Goal: Task Accomplishment & Management: Use online tool/utility

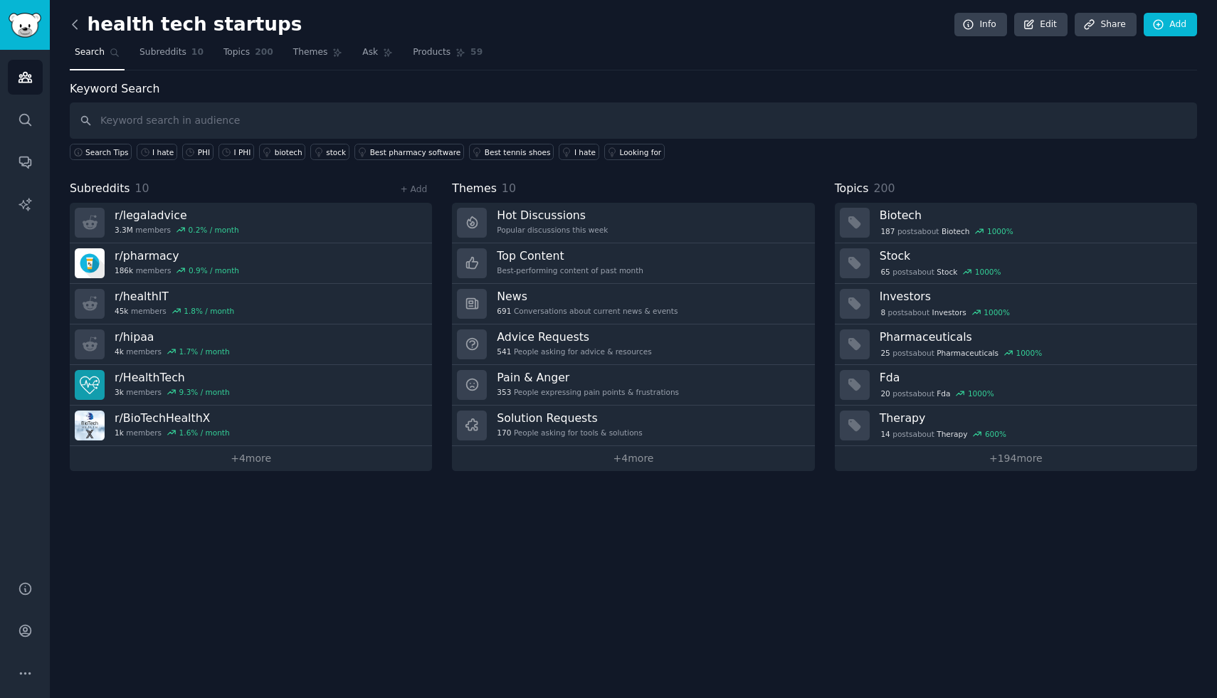
click at [70, 31] on icon at bounding box center [75, 24] width 15 height 15
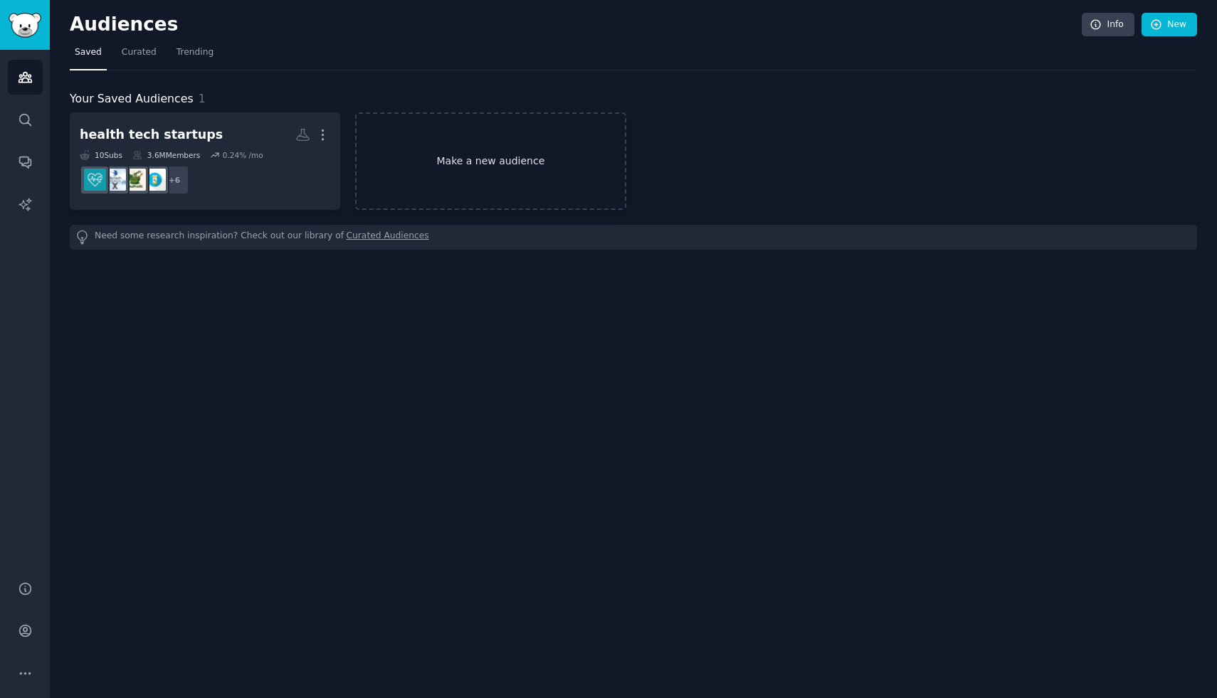
click at [466, 147] on link "Make a new audience" at bounding box center [490, 161] width 270 height 98
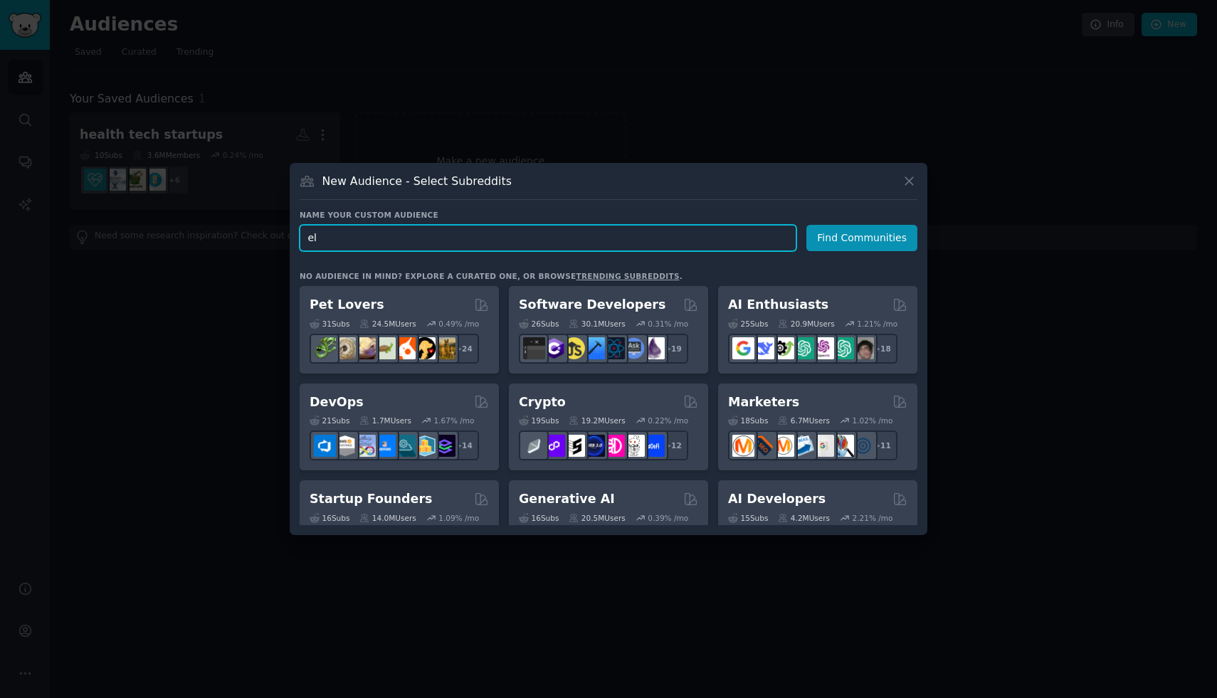
type input "e"
type input "E"
type input "Elderly caretakers"
click at [848, 231] on button "Find Communities" at bounding box center [861, 238] width 111 height 26
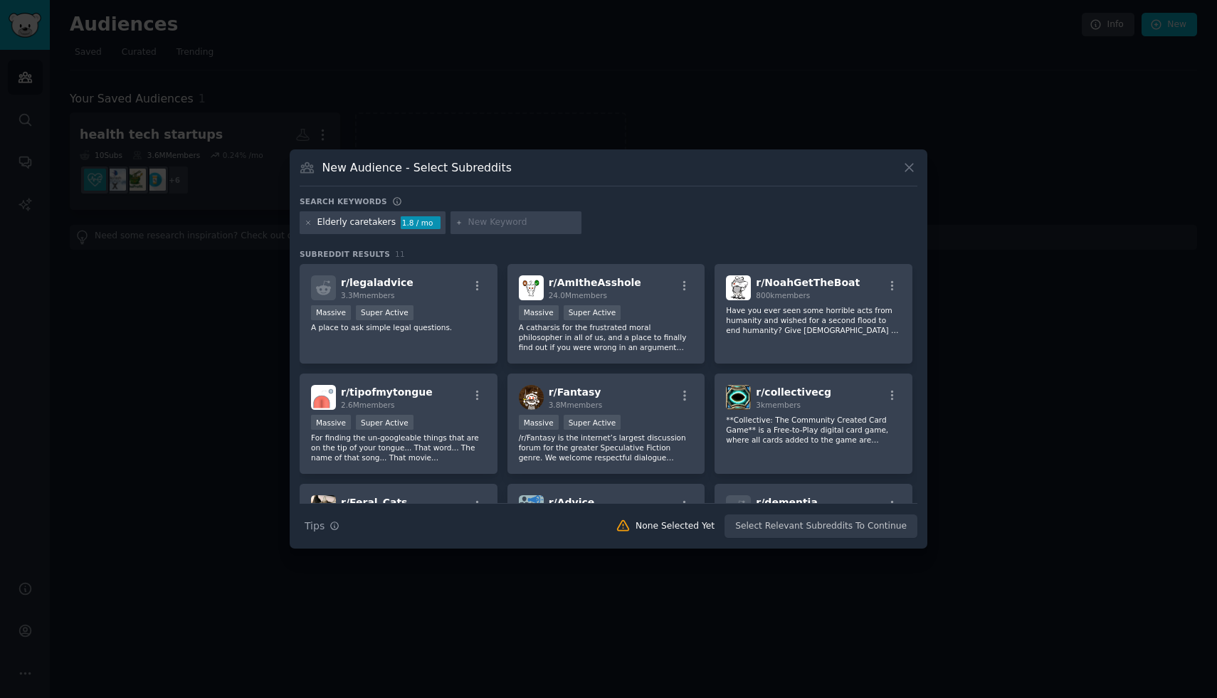
click at [499, 225] on input "text" at bounding box center [522, 222] width 108 height 13
click at [367, 168] on h3 "New Audience - Select Subreddits" at bounding box center [416, 167] width 189 height 15
click at [466, 214] on div at bounding box center [516, 222] width 131 height 23
click at [478, 216] on input "text" at bounding box center [522, 222] width 108 height 13
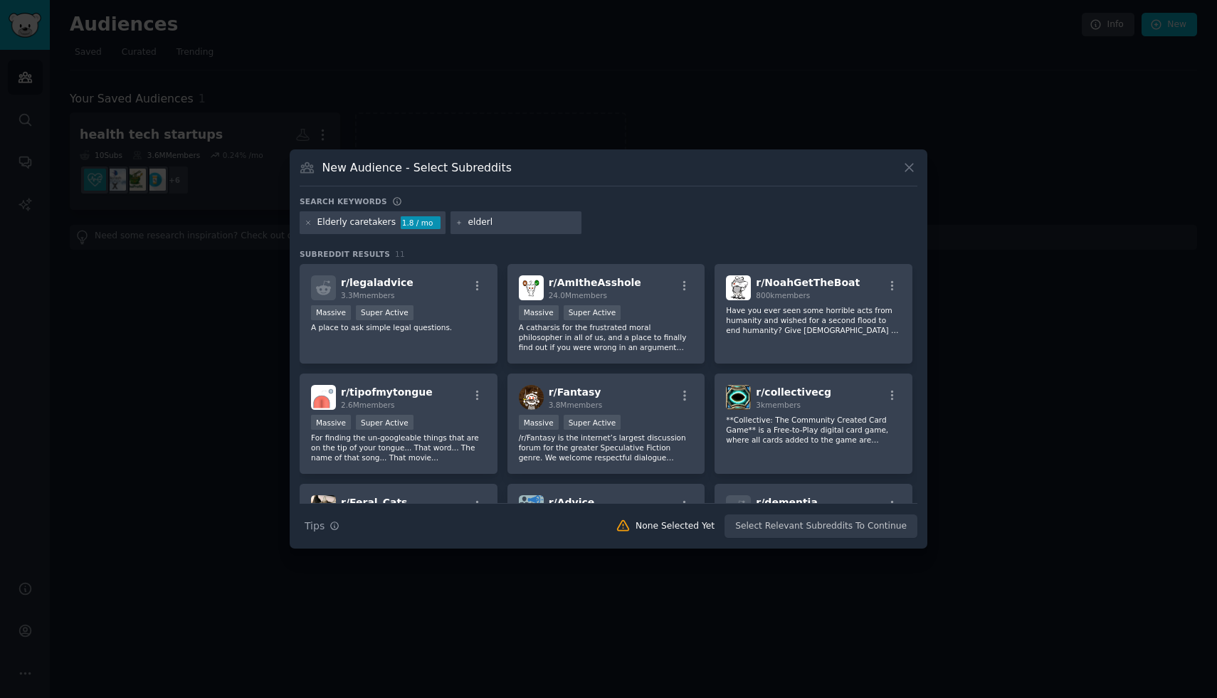
type input "elderly"
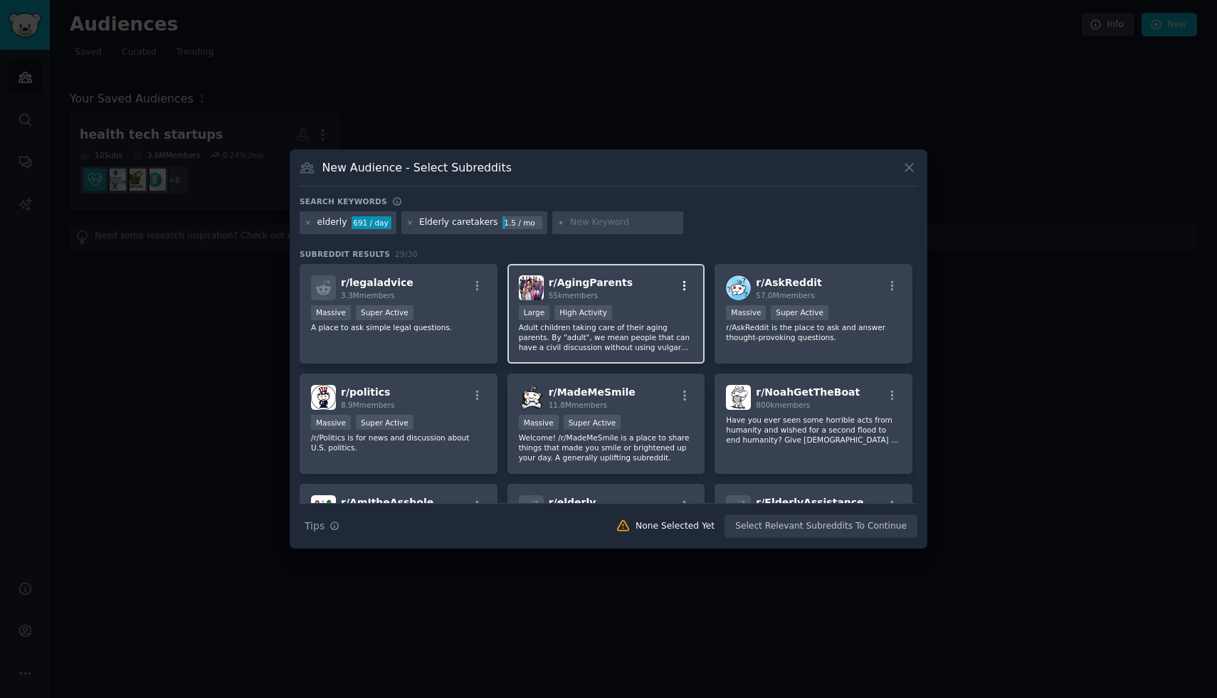
click at [679, 285] on icon "button" at bounding box center [684, 286] width 13 height 13
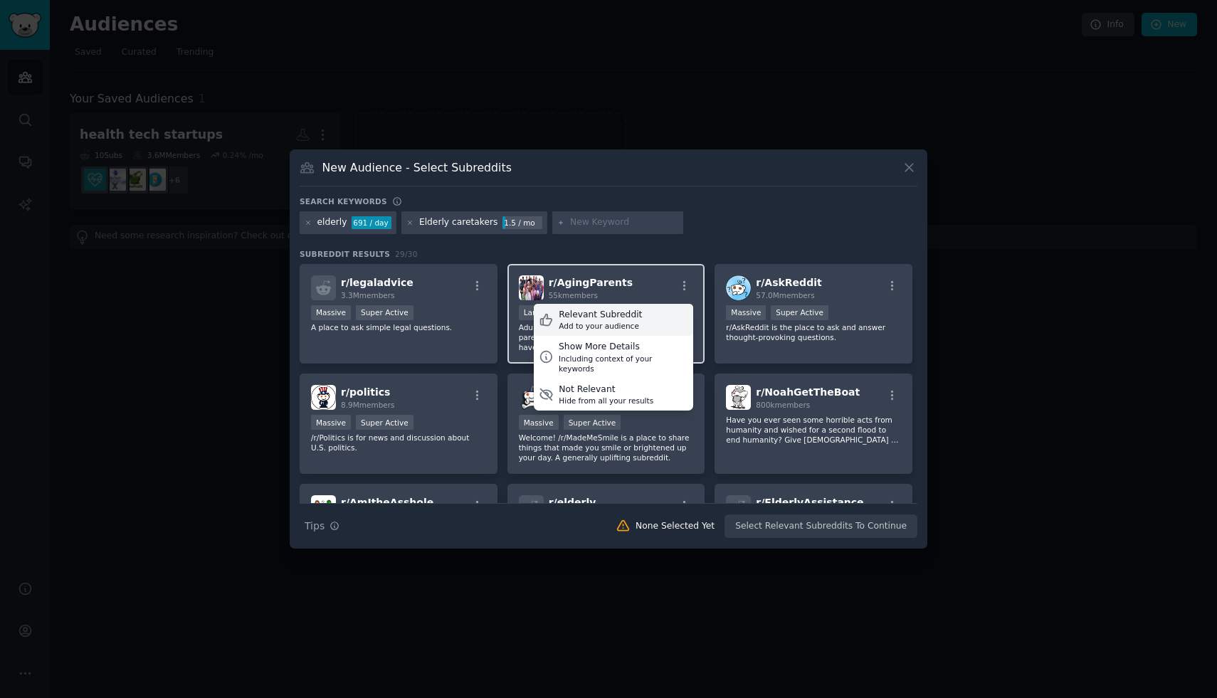
click at [627, 322] on div "Add to your audience" at bounding box center [600, 326] width 83 height 10
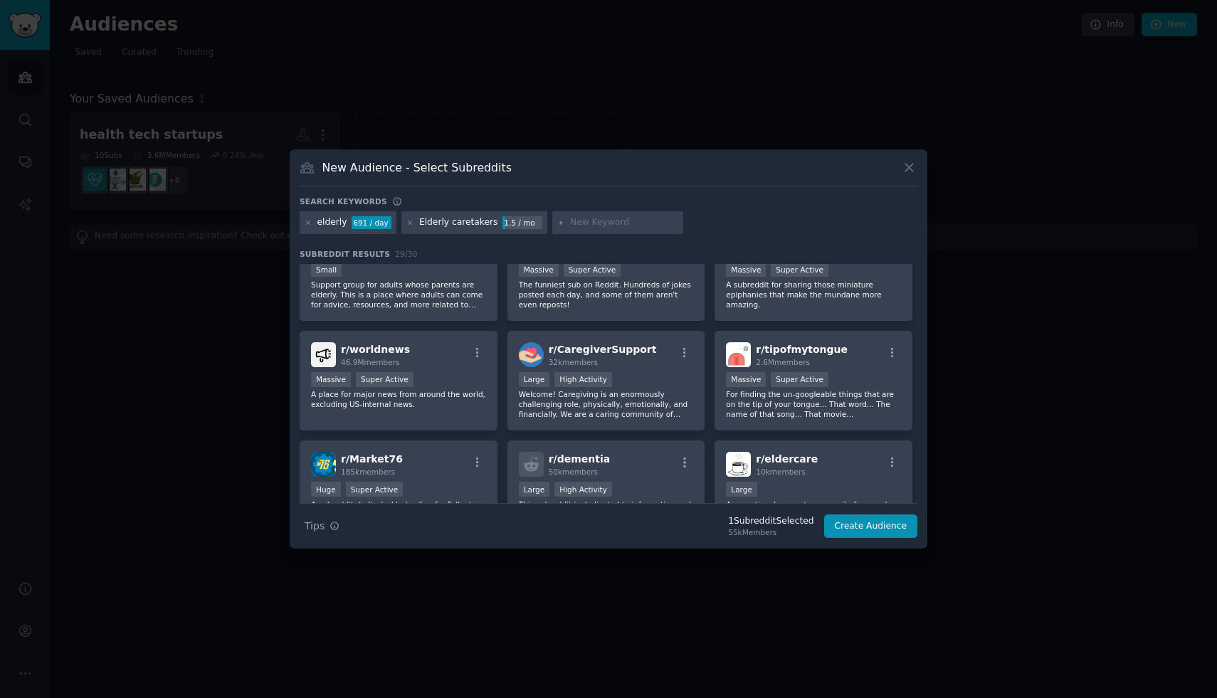
scroll to position [376, 0]
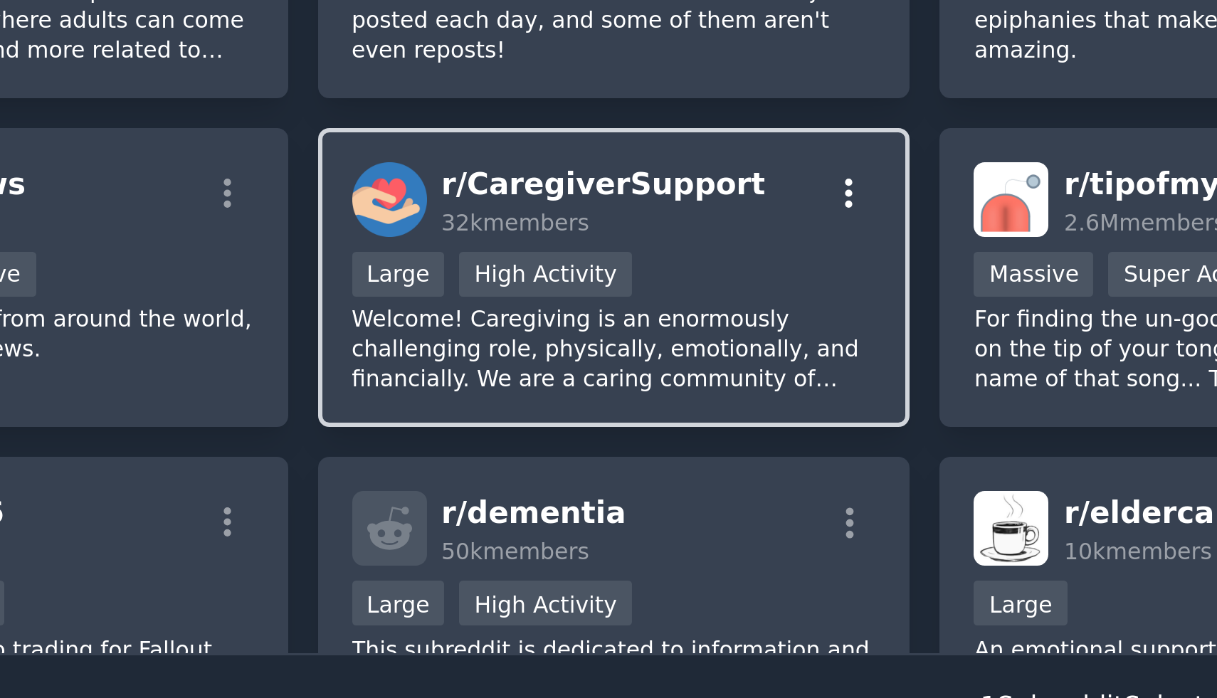
click at [683, 346] on icon "button" at bounding box center [684, 350] width 3 height 10
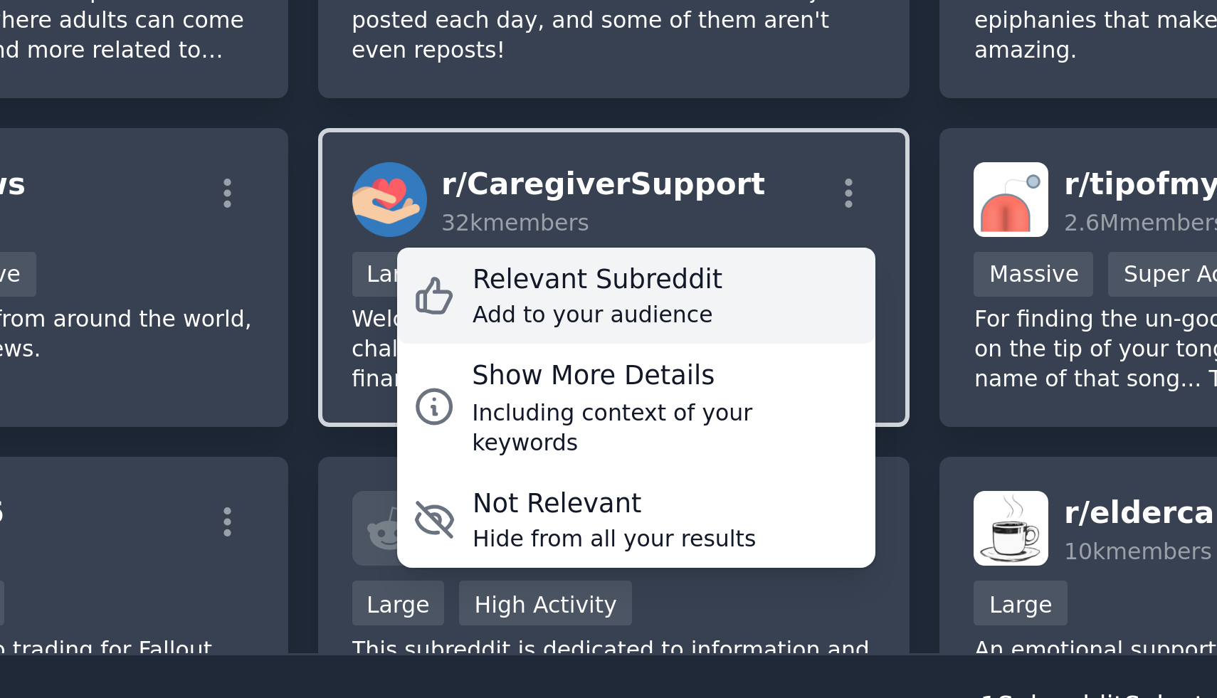
click at [627, 385] on div "Add to your audience" at bounding box center [600, 390] width 83 height 10
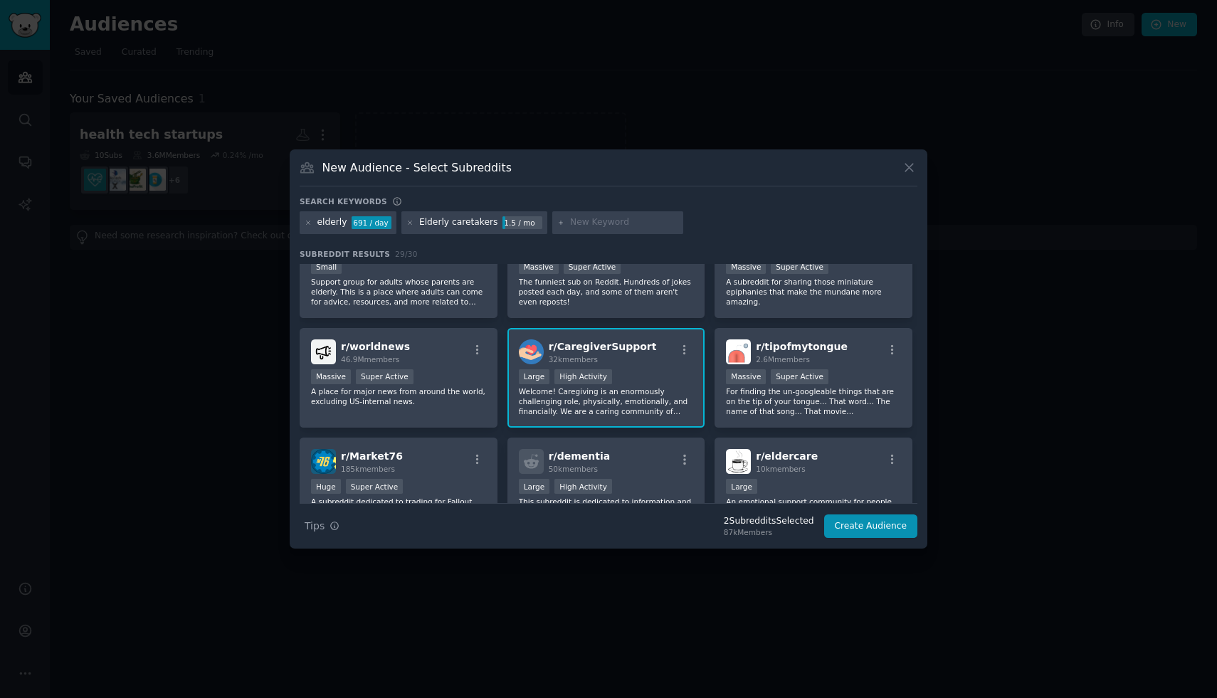
scroll to position [534, 0]
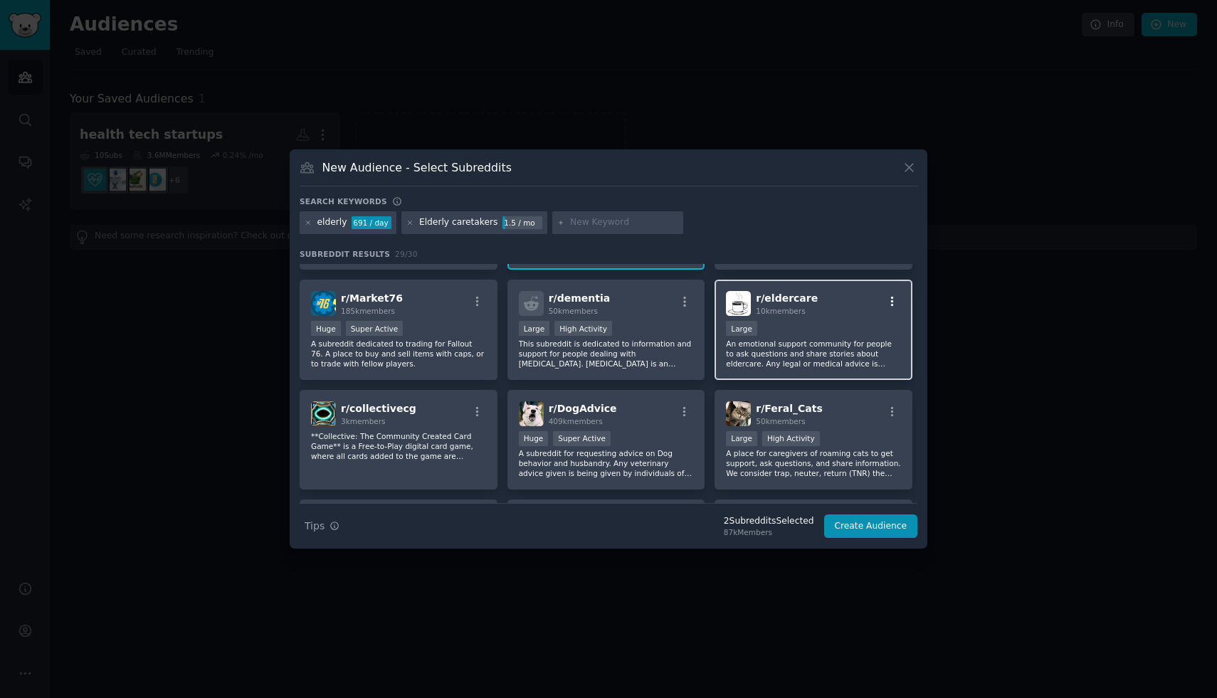
click at [886, 301] on icon "button" at bounding box center [892, 301] width 13 height 13
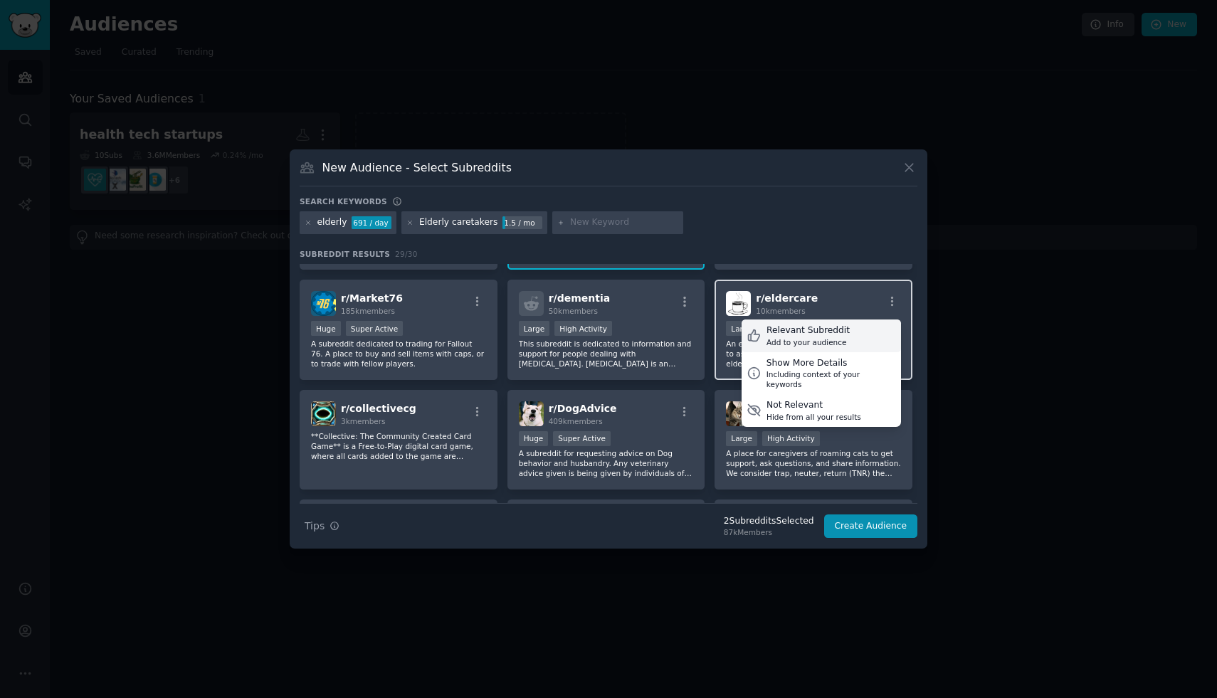
click at [806, 342] on div "Add to your audience" at bounding box center [808, 342] width 83 height 10
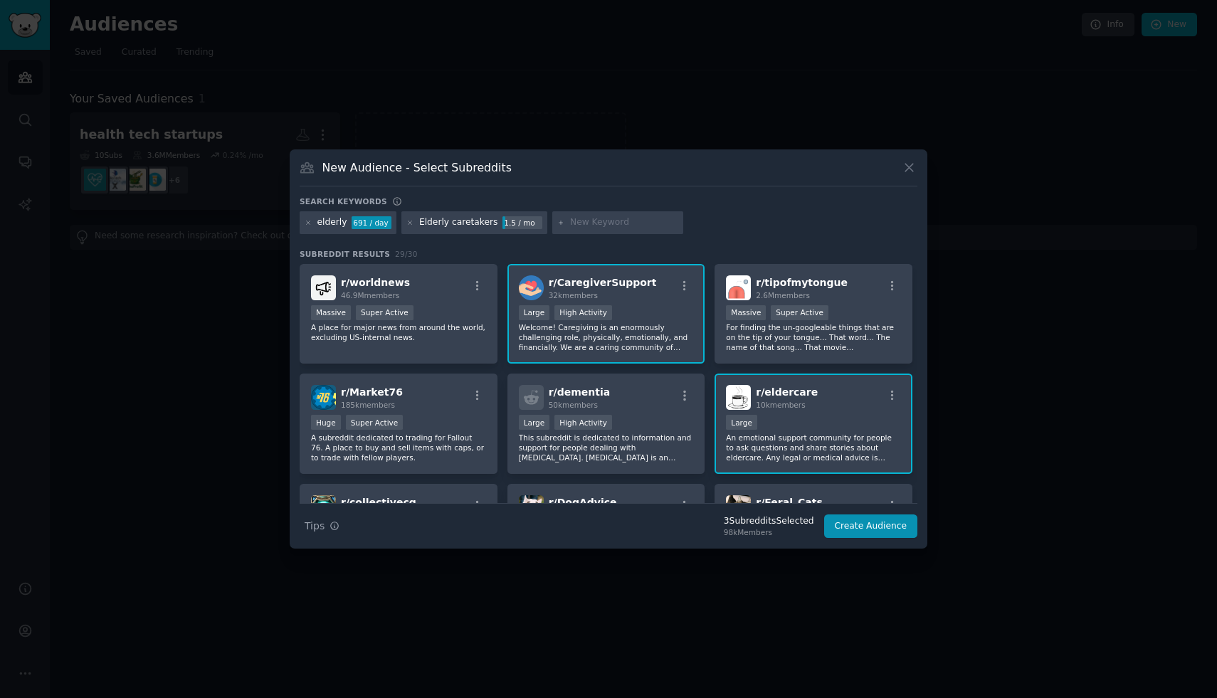
scroll to position [0, 0]
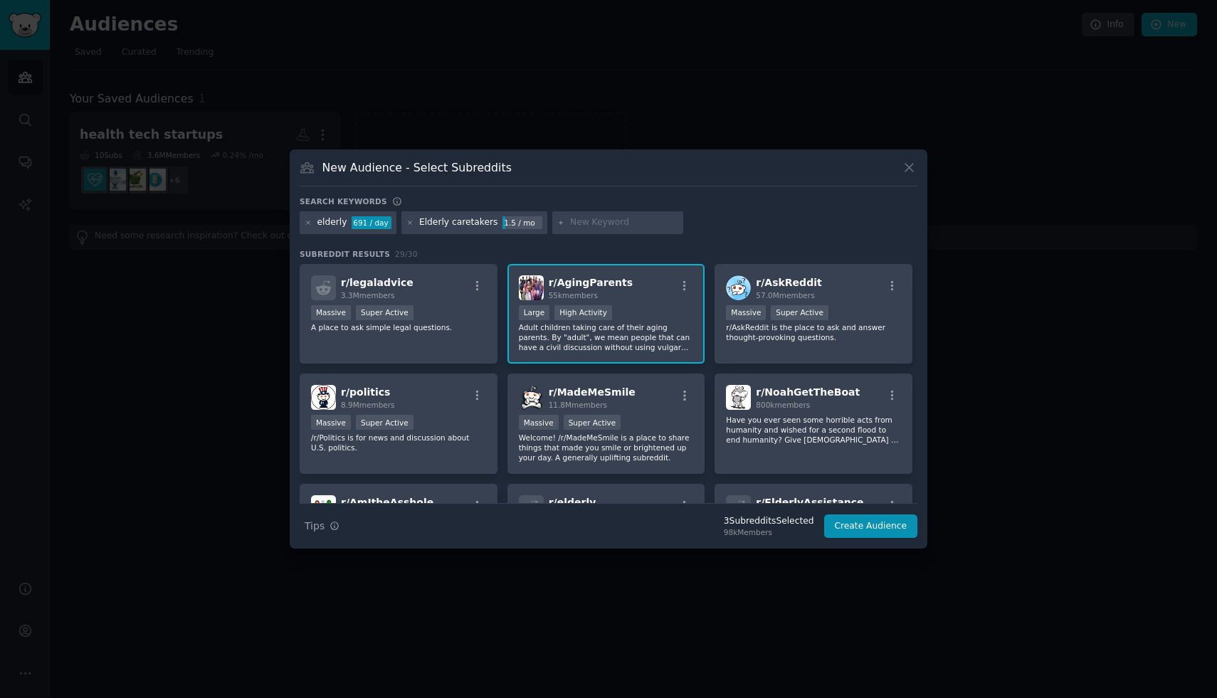
click at [611, 216] on input "text" at bounding box center [624, 222] width 108 height 13
type input "[MEDICAL_DATA]"
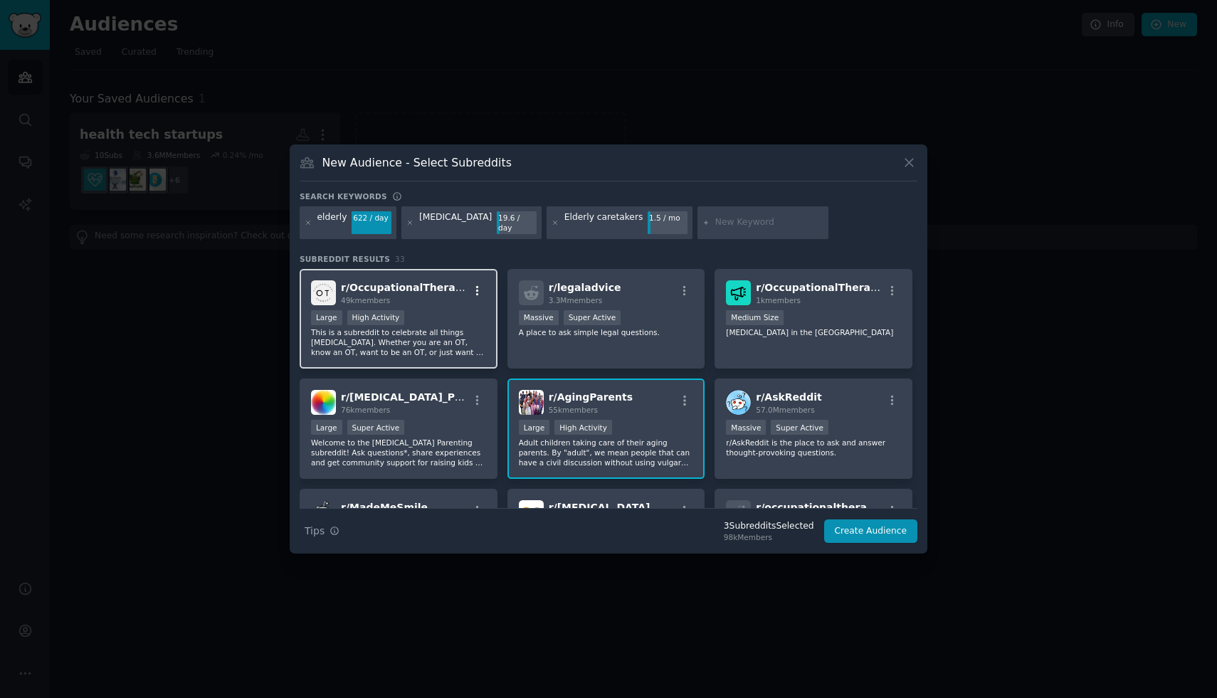
click at [476, 285] on icon "button" at bounding box center [477, 290] width 3 height 10
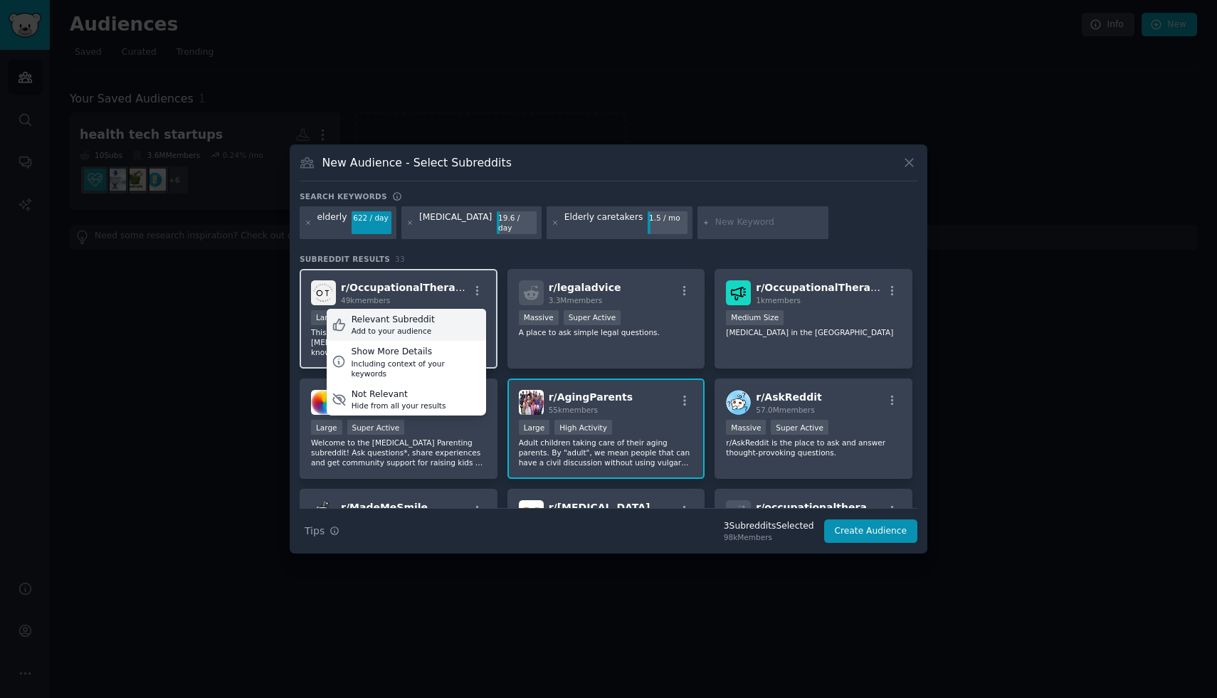
click at [437, 317] on div "Relevant Subreddit Add to your audience" at bounding box center [406, 325] width 159 height 33
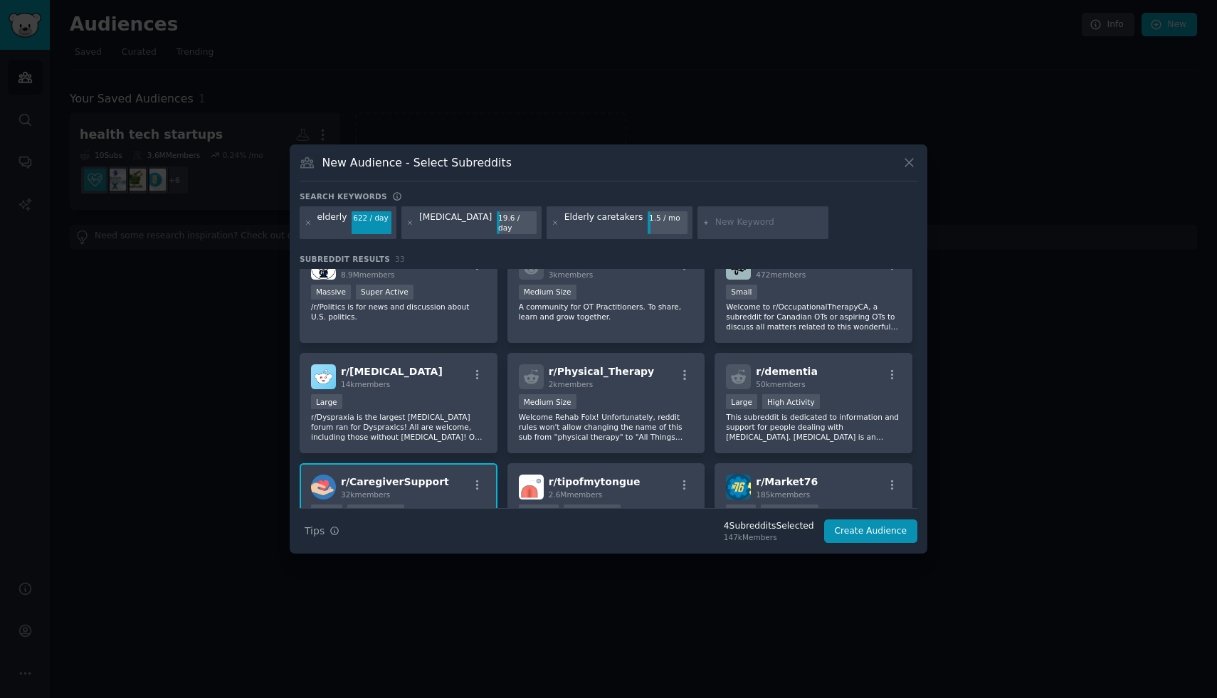
scroll to position [702, 0]
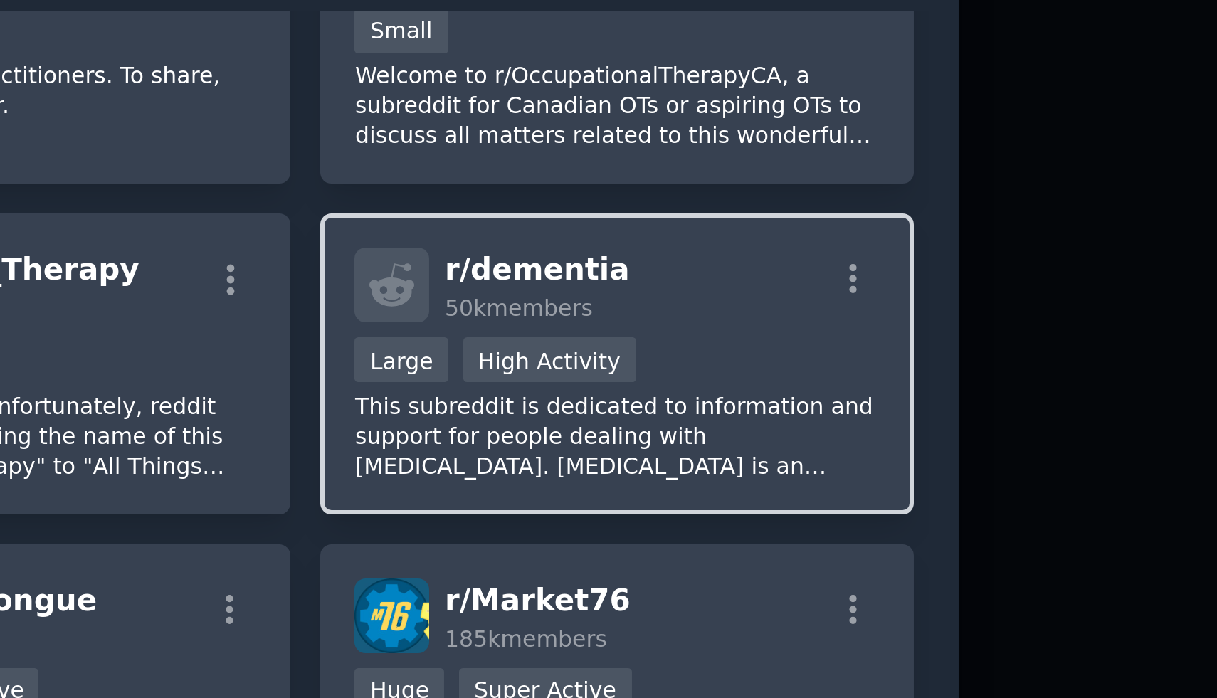
click at [858, 378] on div "Large High Activity" at bounding box center [813, 387] width 175 height 18
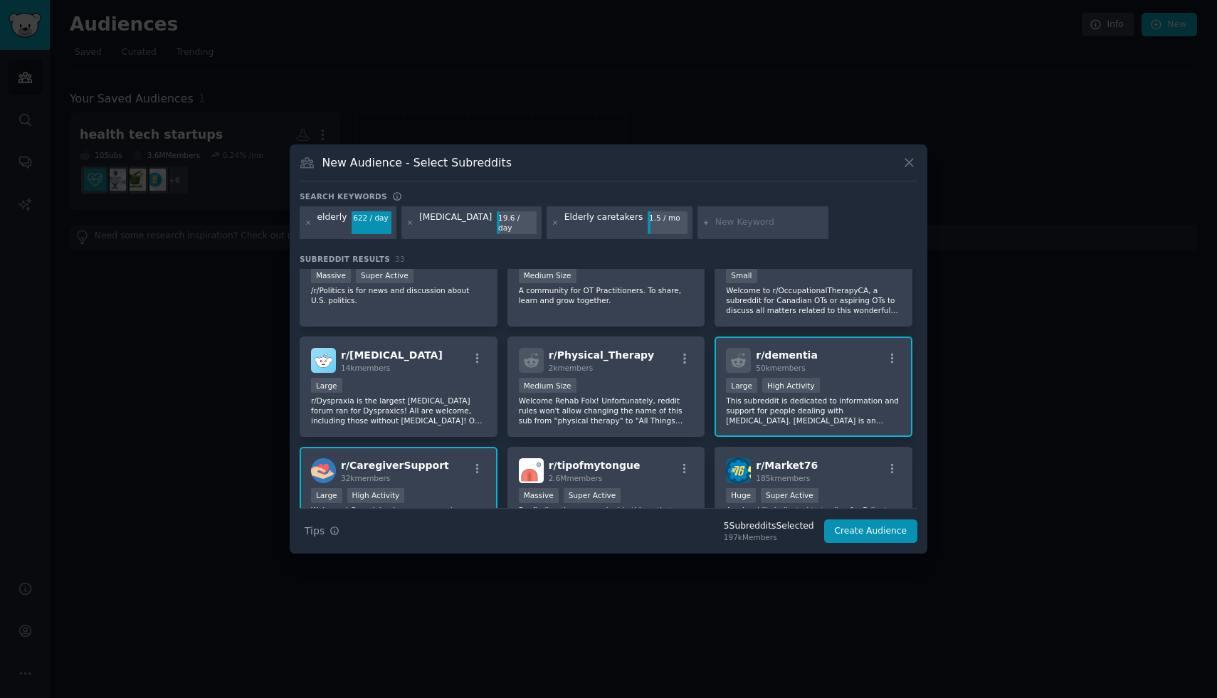
click at [830, 379] on div ">= 80th percentile for submissions / day Large High Activity" at bounding box center [813, 387] width 175 height 18
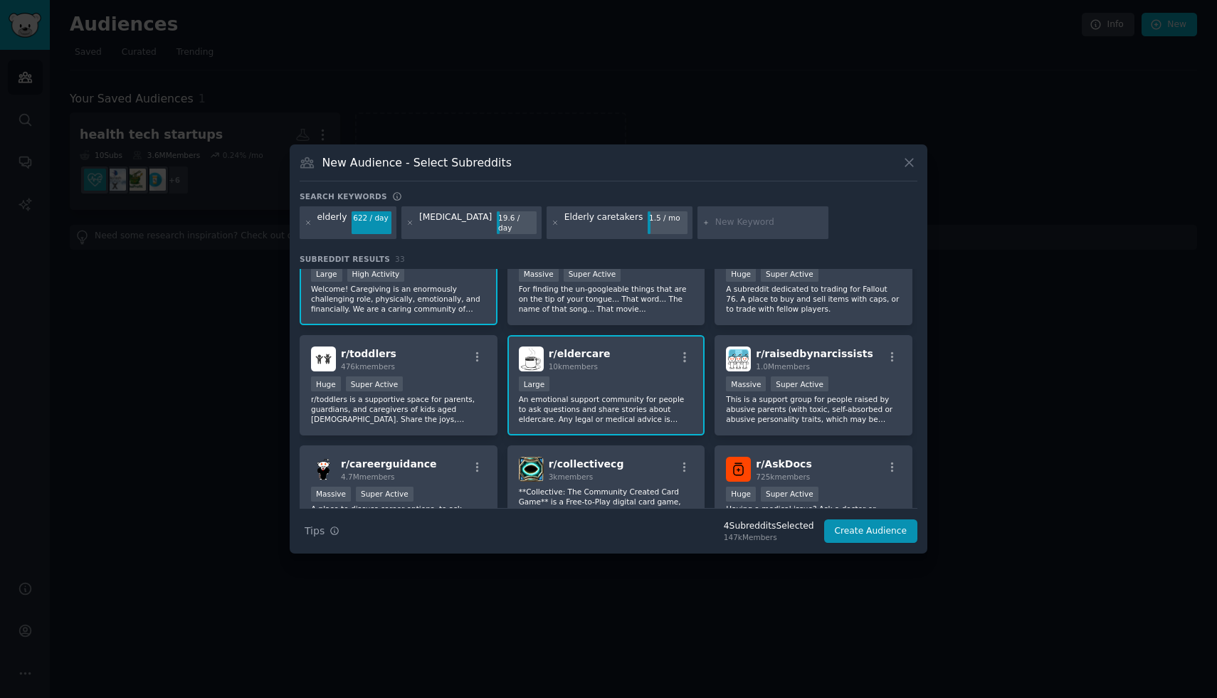
scroll to position [1010, 0]
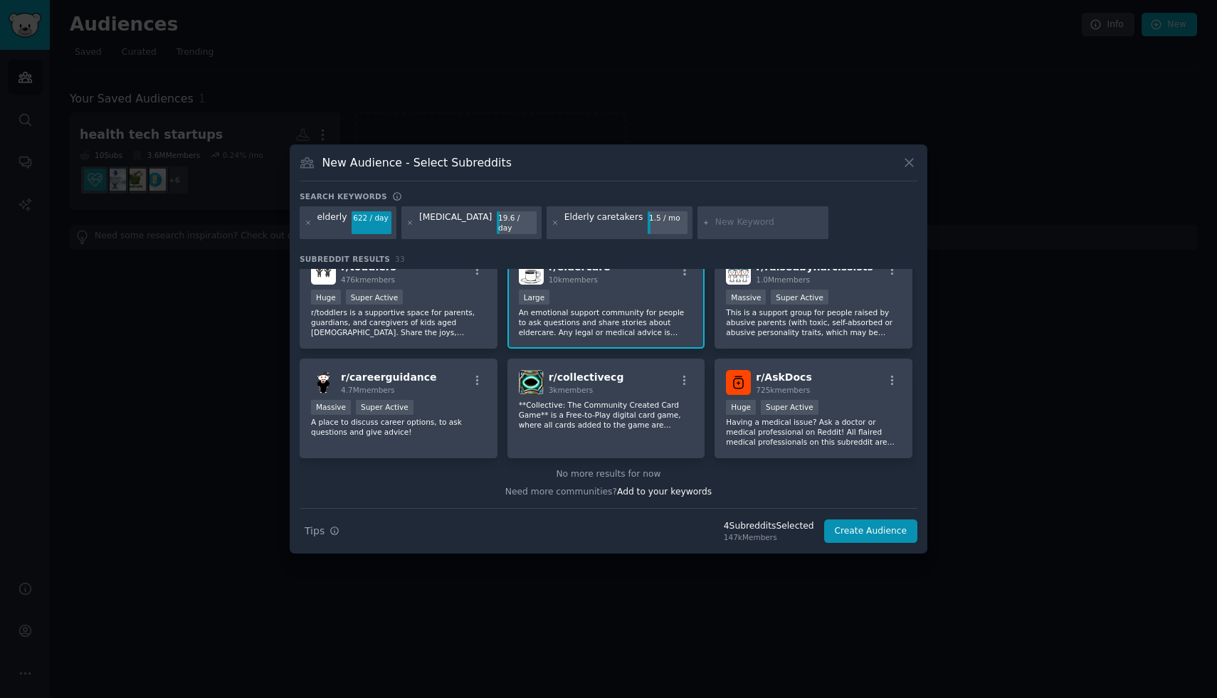
click at [750, 223] on input "text" at bounding box center [769, 222] width 108 height 13
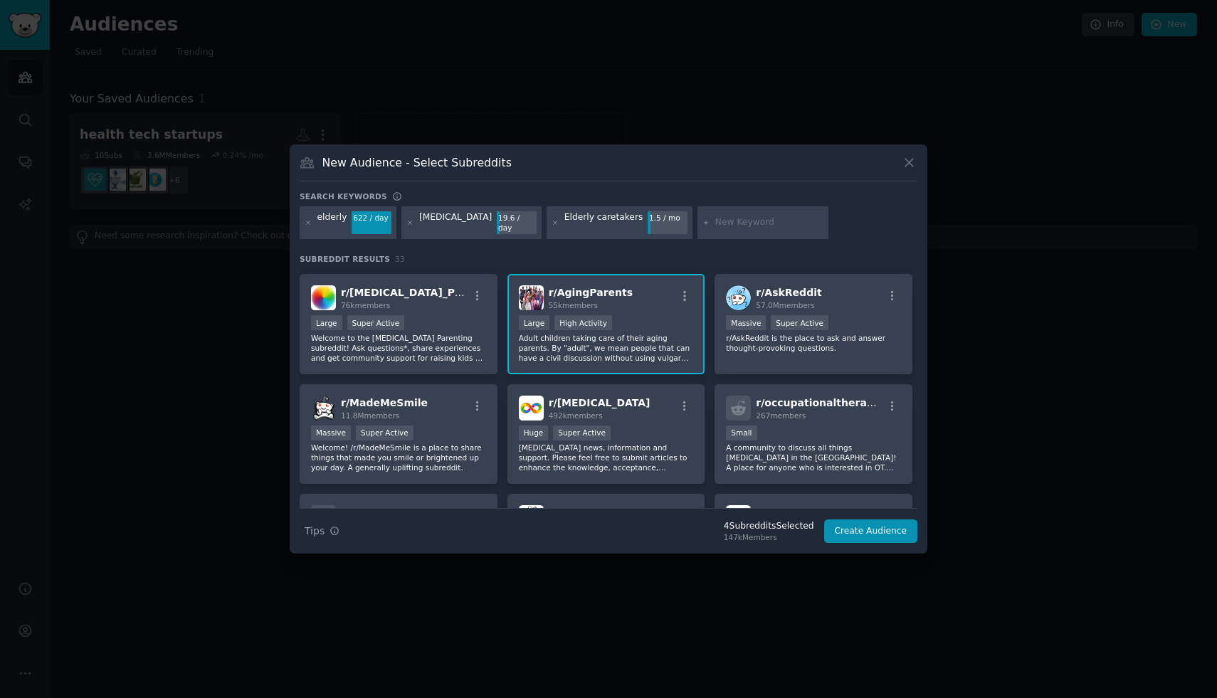
scroll to position [0, 0]
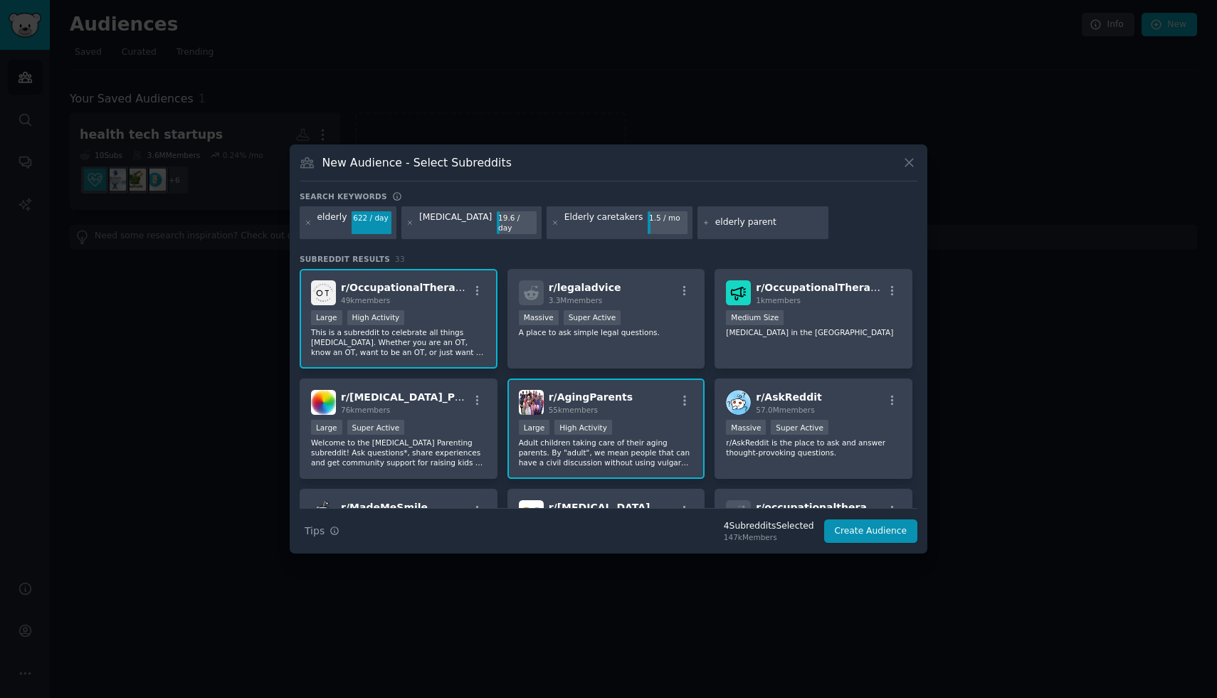
type input "elderly parents"
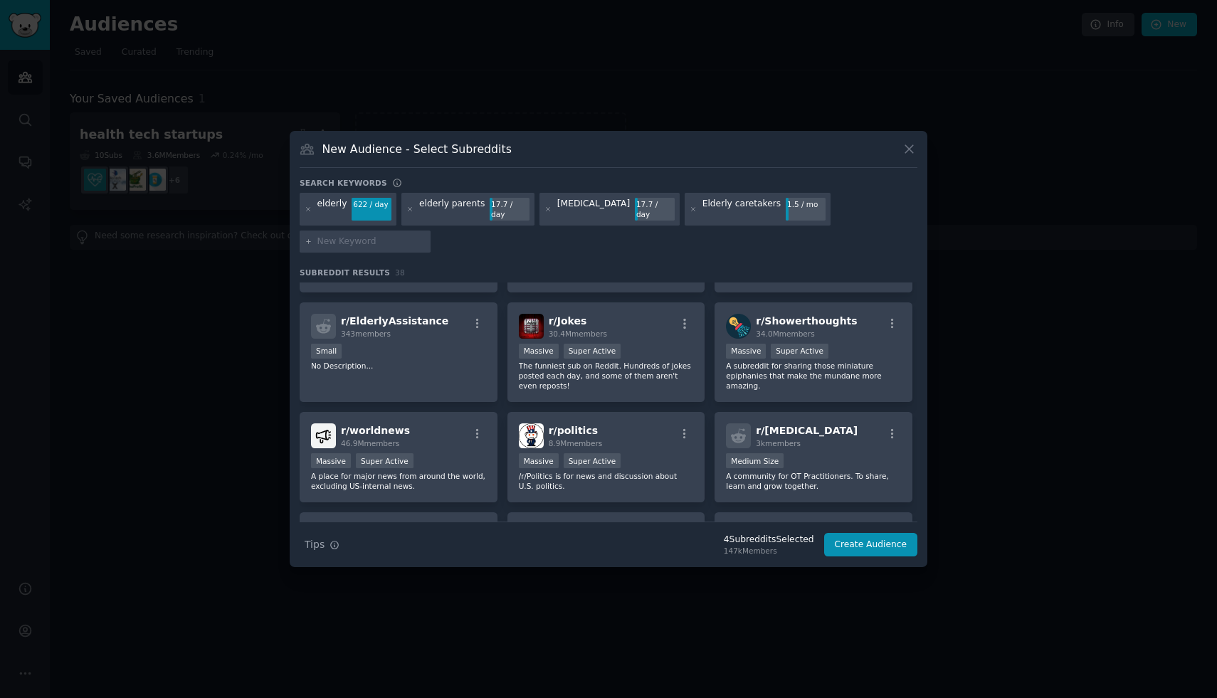
scroll to position [628, 0]
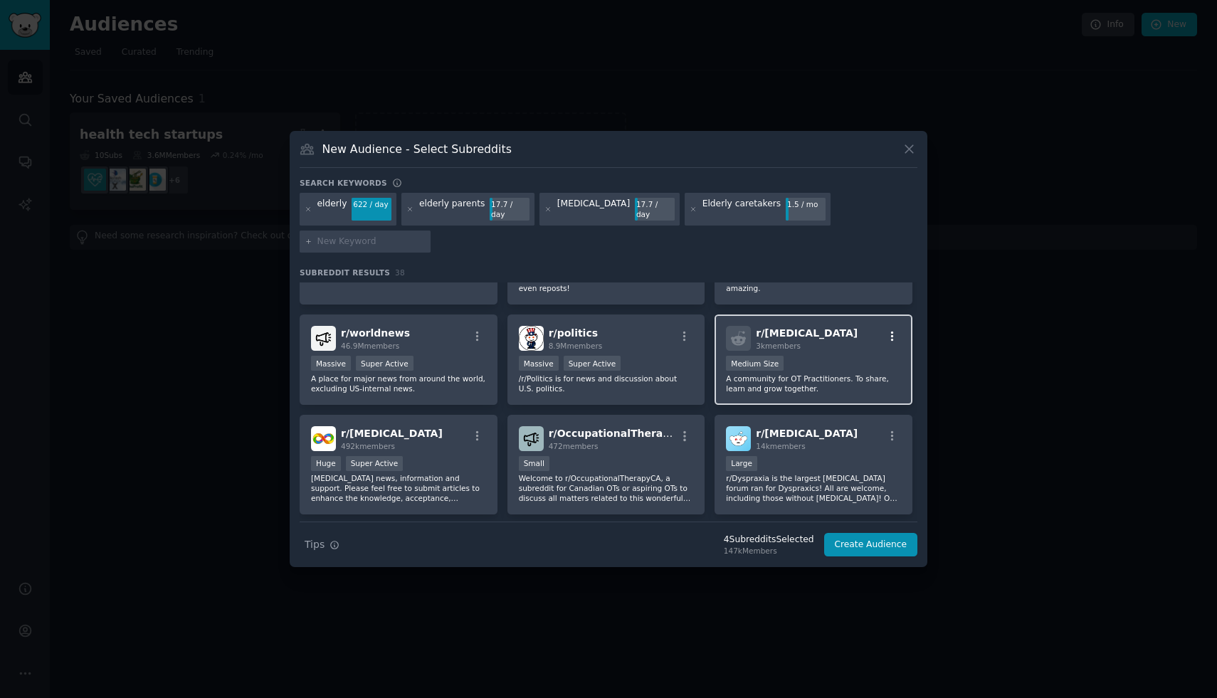
click at [887, 332] on icon "button" at bounding box center [892, 336] width 13 height 13
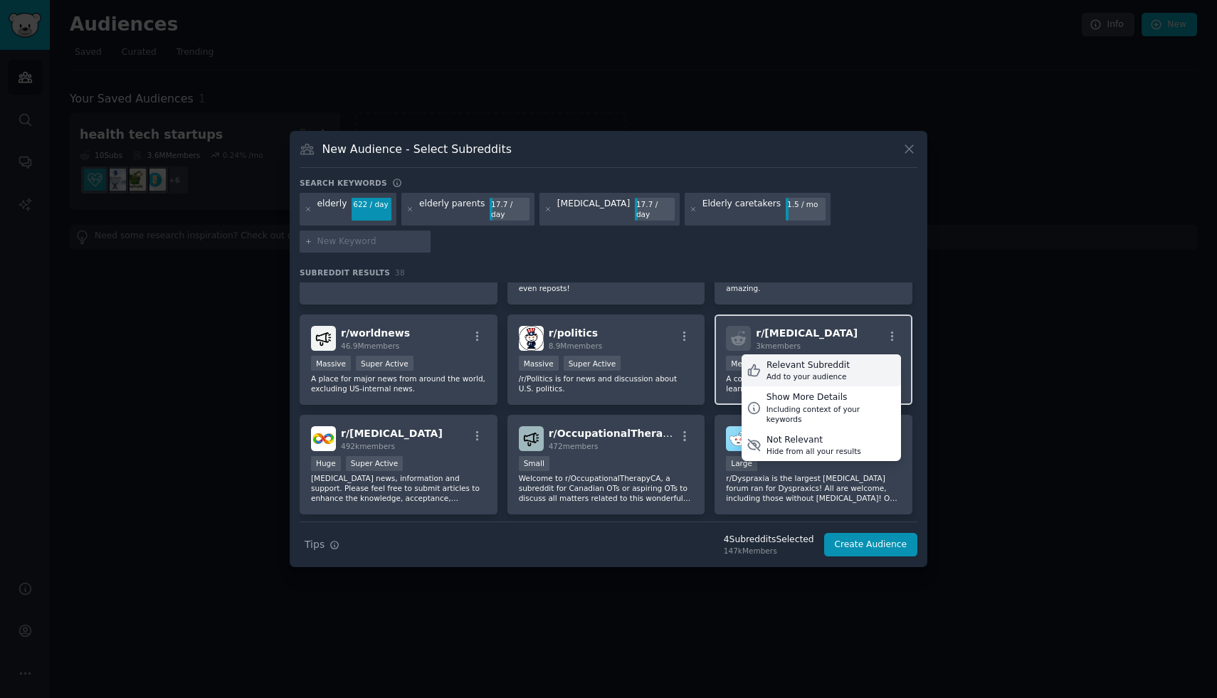
click at [833, 372] on div "Add to your audience" at bounding box center [808, 377] width 83 height 10
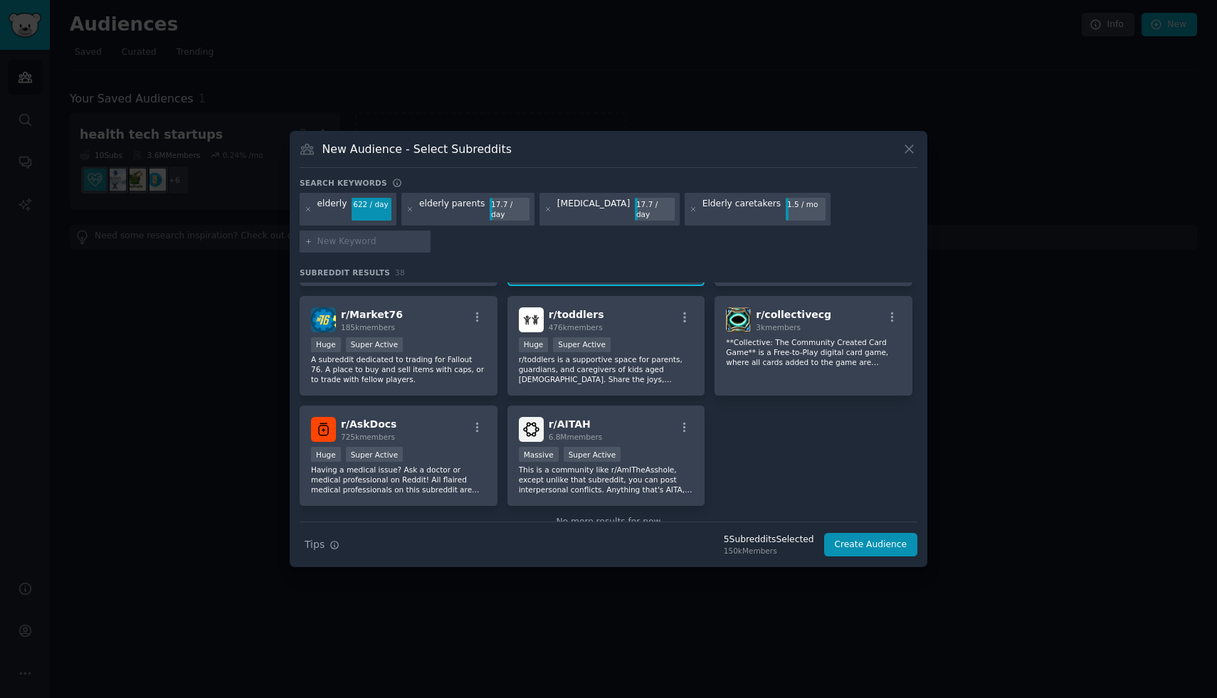
scroll to position [1220, 0]
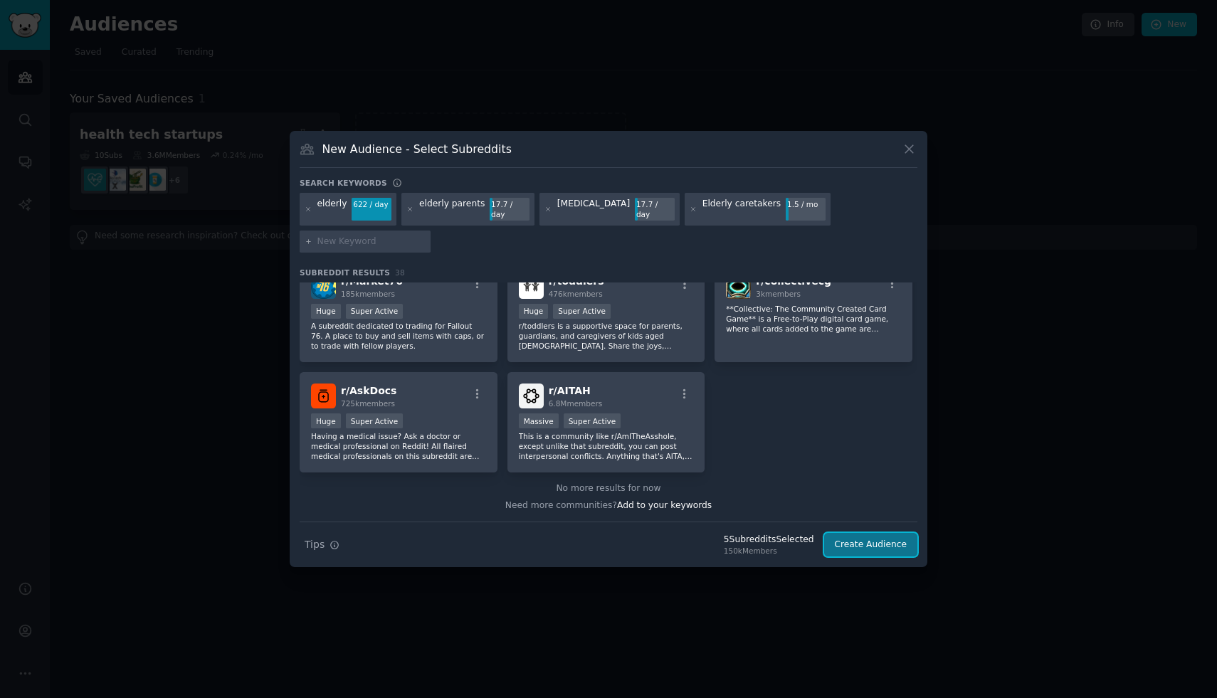
click at [872, 540] on button "Create Audience" at bounding box center [871, 545] width 94 height 24
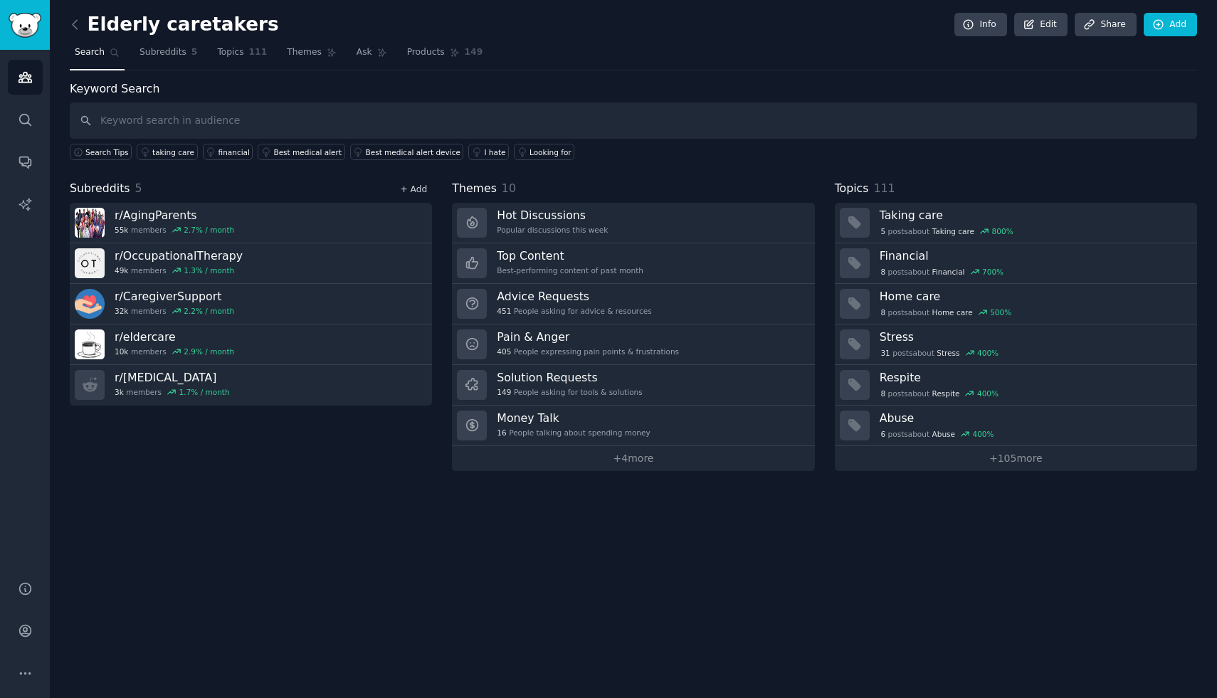
click at [418, 191] on link "+ Add" at bounding box center [413, 189] width 27 height 10
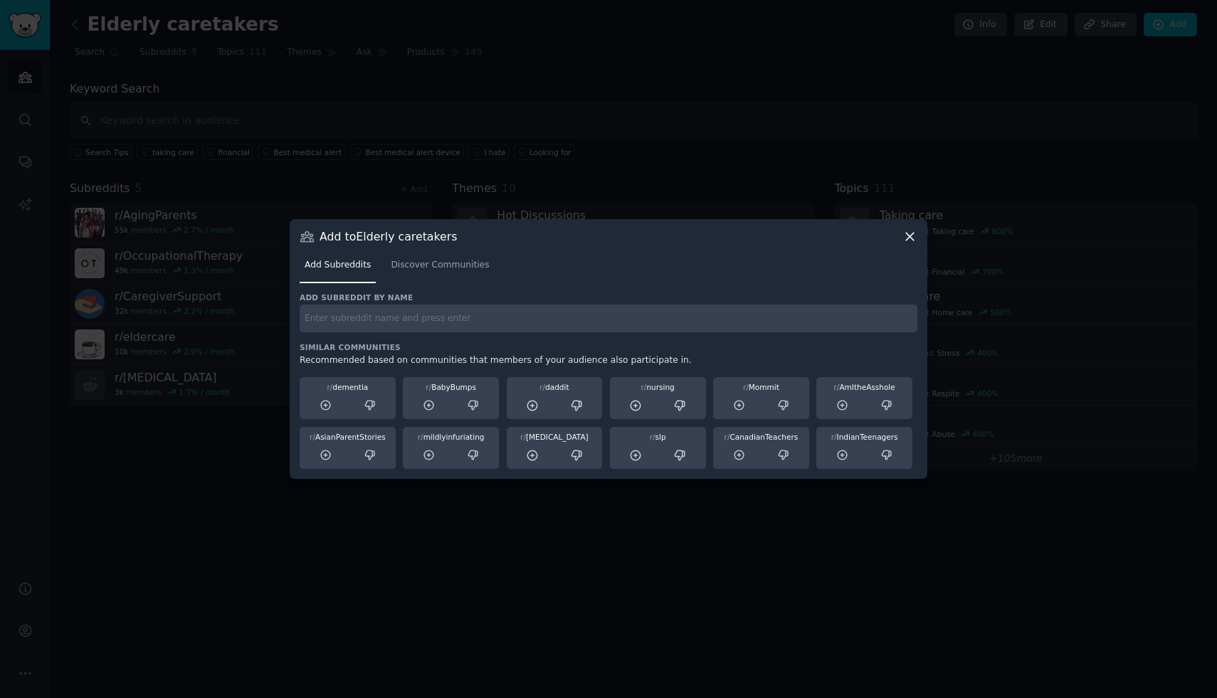
click at [261, 429] on div at bounding box center [608, 349] width 1217 height 698
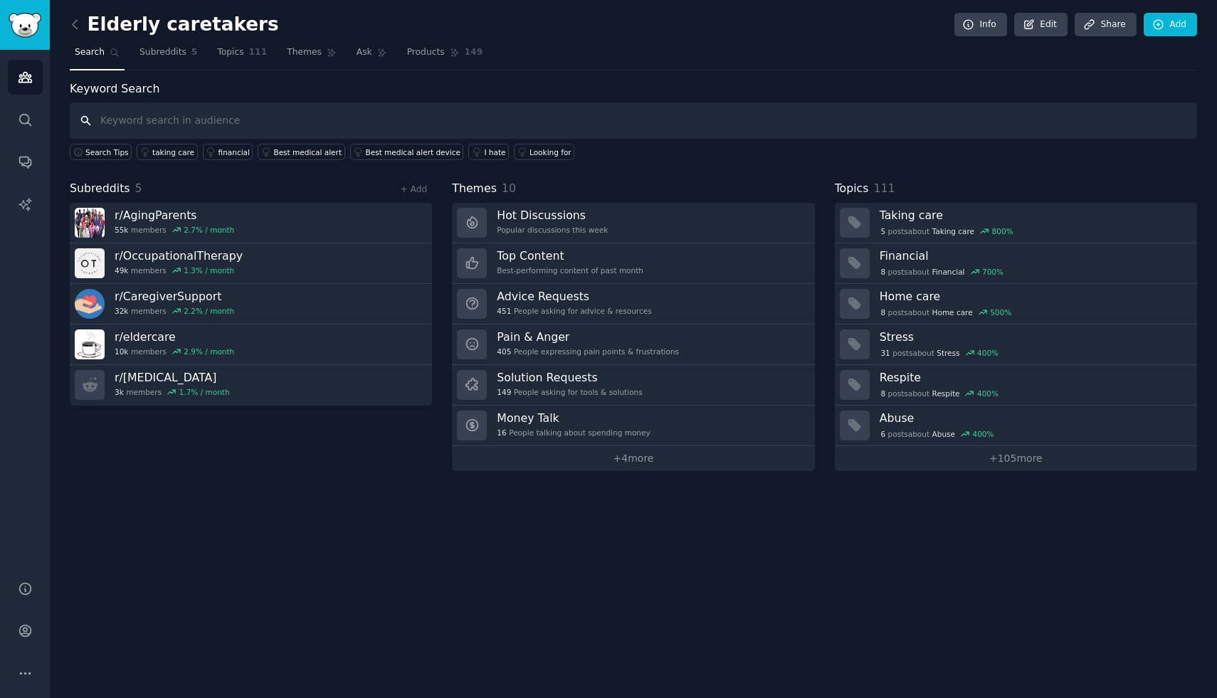
click at [233, 125] on input "text" at bounding box center [633, 120] width 1127 height 36
type input "home care"
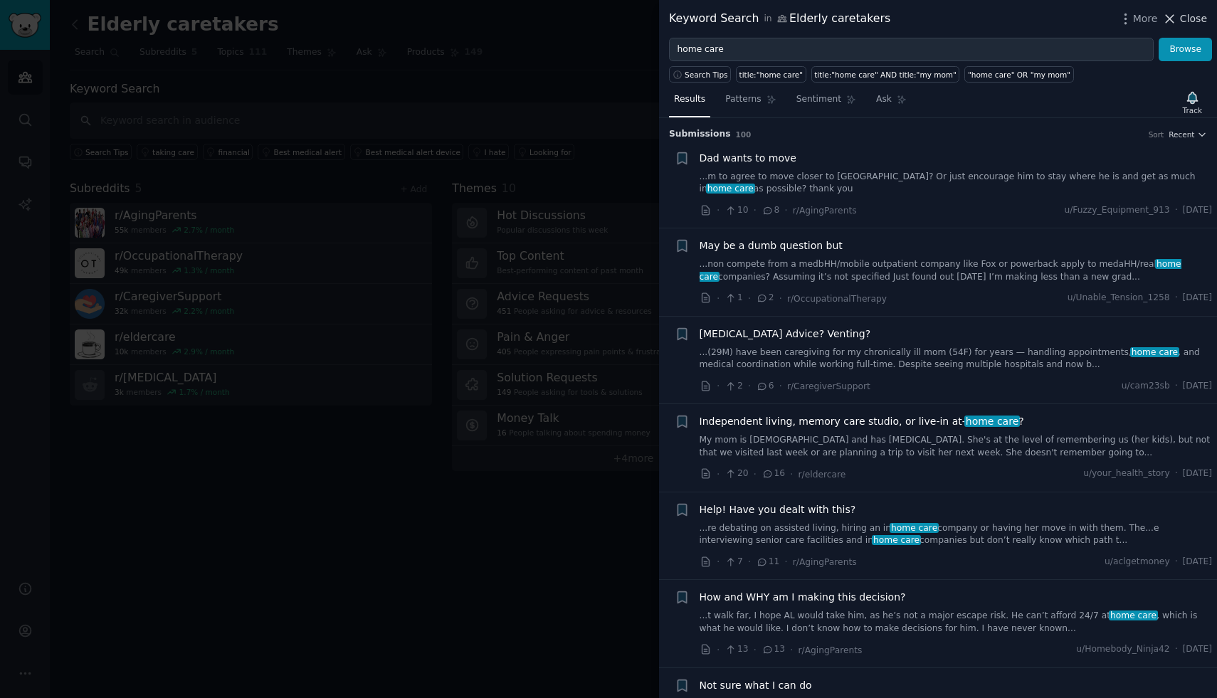
click at [1187, 11] on span "Close" at bounding box center [1193, 18] width 27 height 15
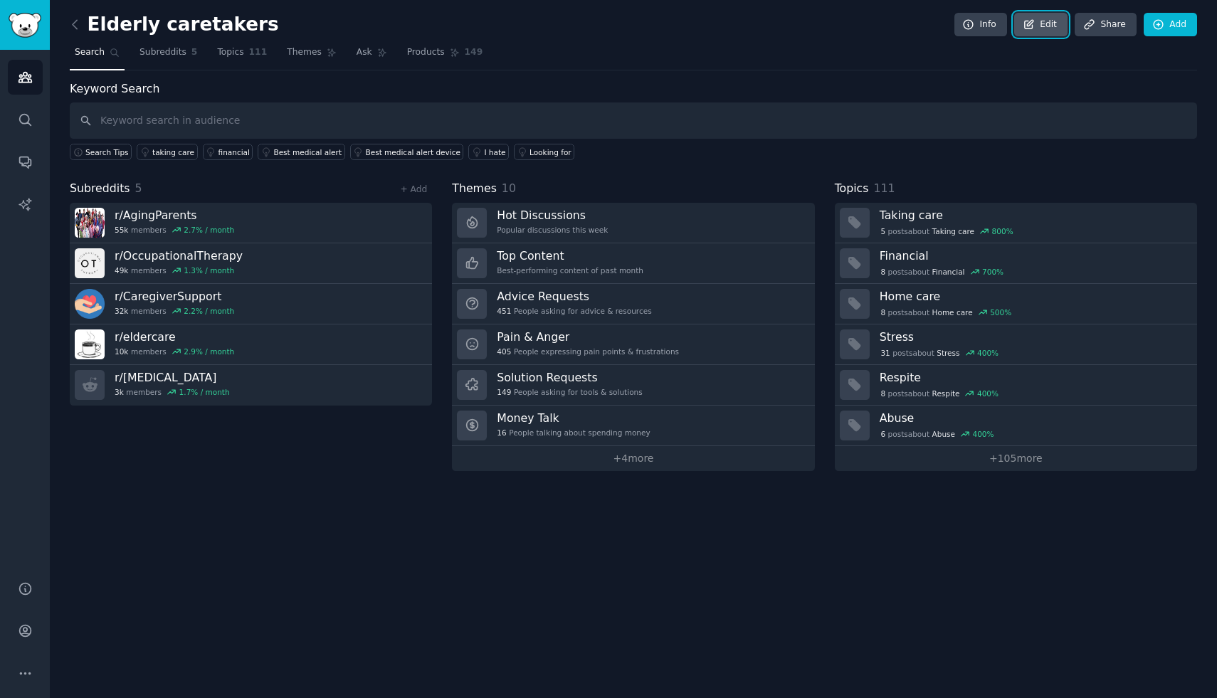
click at [1053, 17] on link "Edit" at bounding box center [1040, 25] width 53 height 24
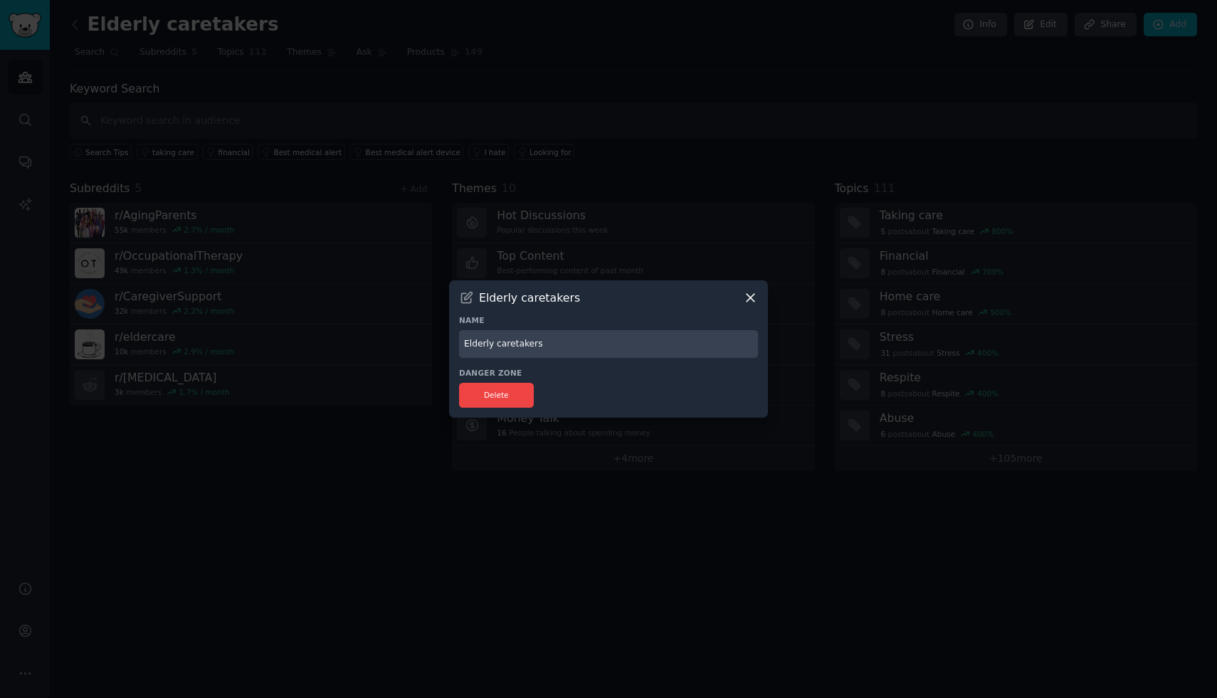
click at [749, 303] on icon at bounding box center [750, 297] width 15 height 15
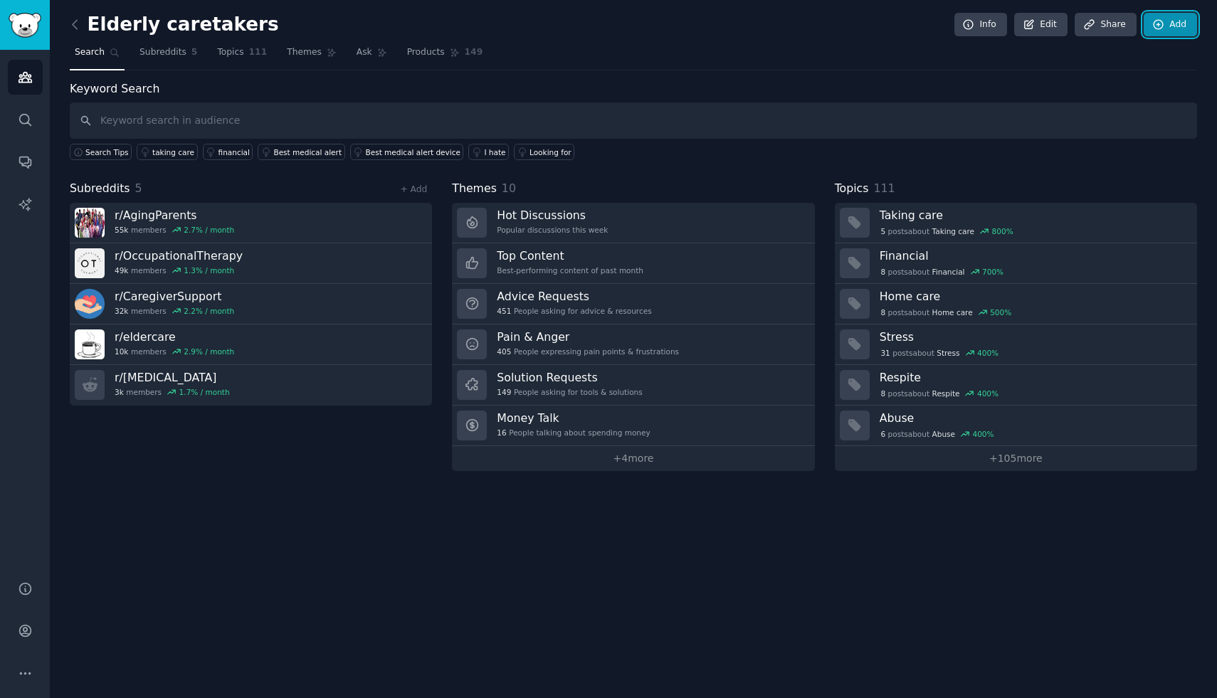
click at [1150, 28] on link "Add" at bounding box center [1170, 25] width 53 height 24
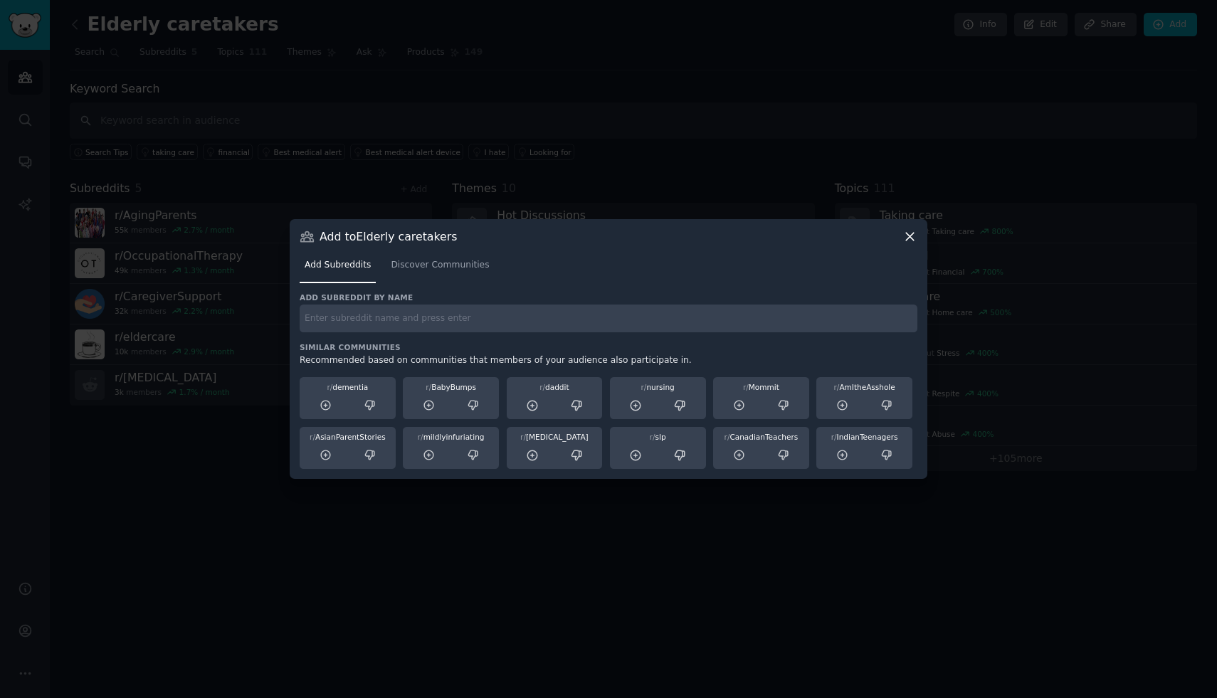
click at [754, 317] on input "text" at bounding box center [609, 319] width 618 height 28
type input "home care"
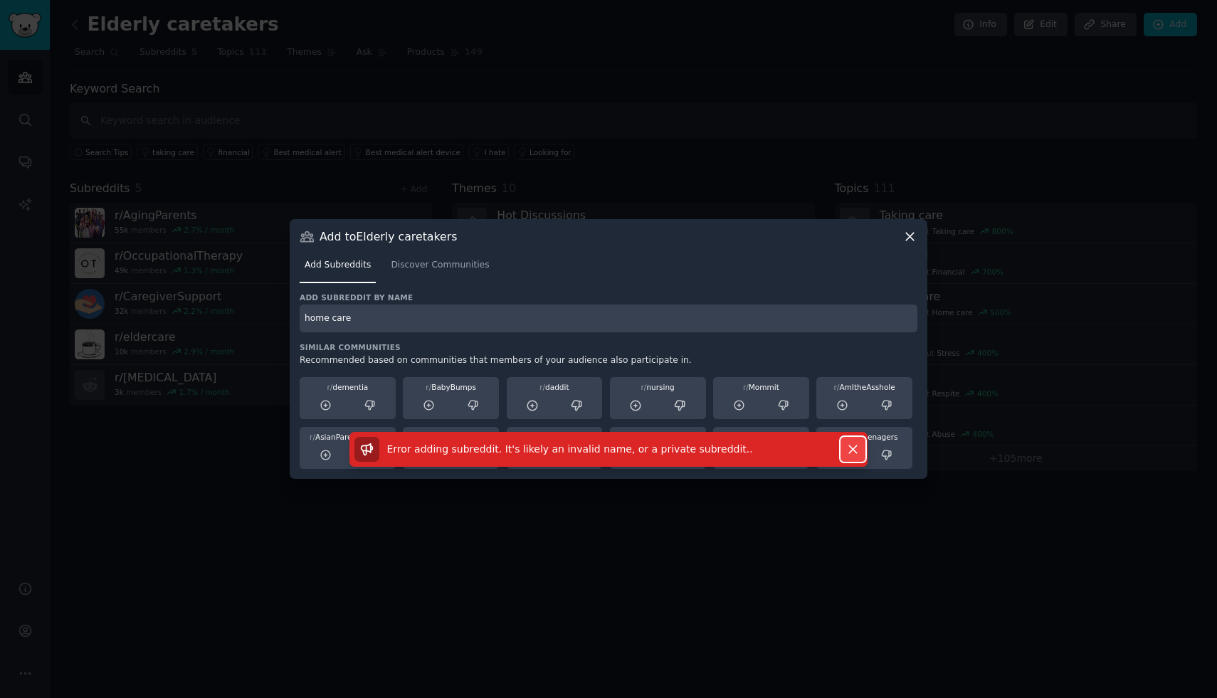
click at [850, 445] on icon "button" at bounding box center [853, 449] width 15 height 15
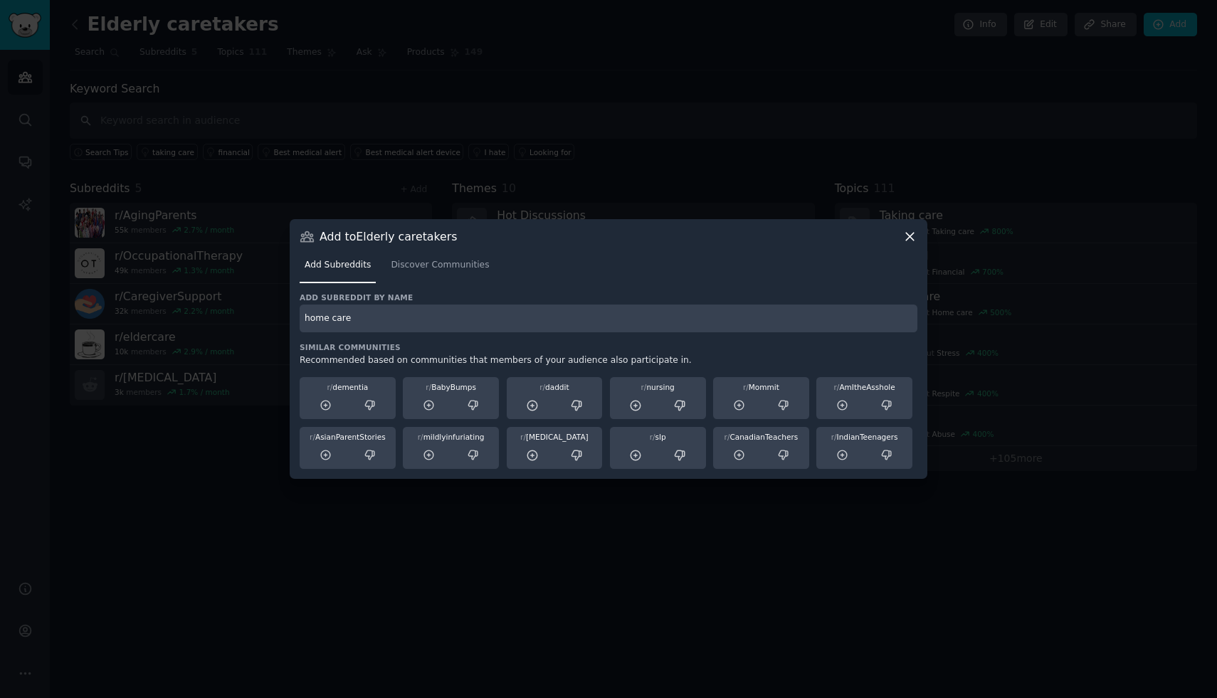
click at [914, 239] on icon at bounding box center [910, 236] width 15 height 15
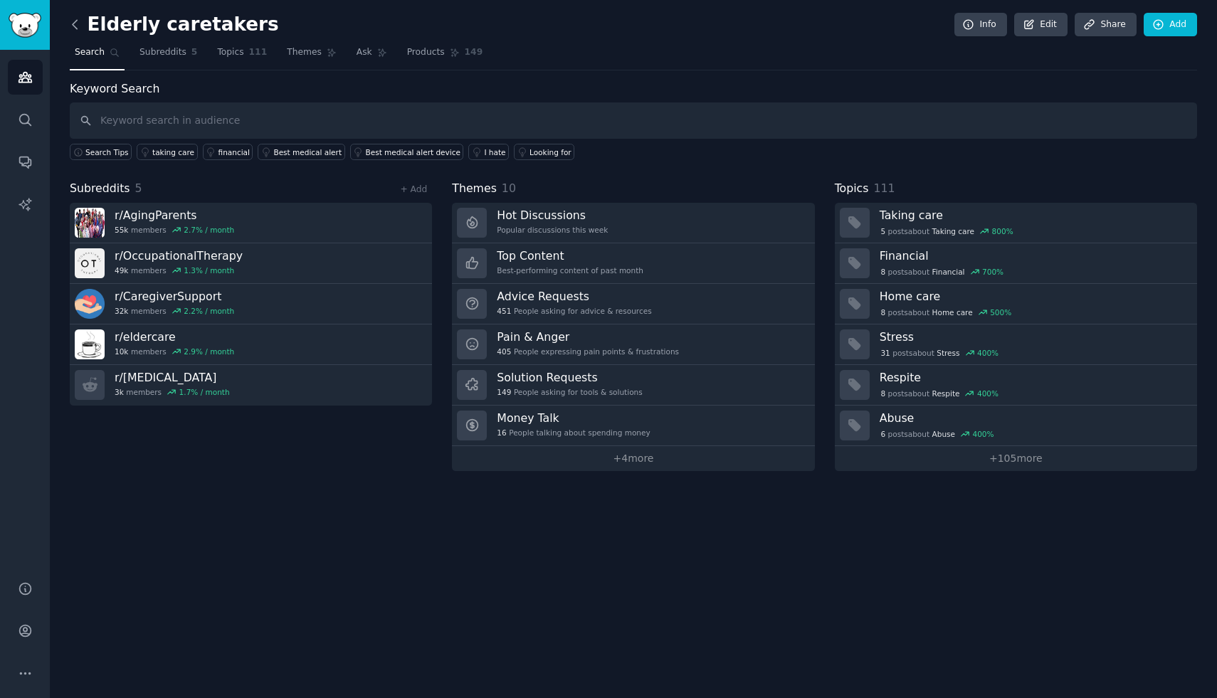
click at [70, 26] on icon at bounding box center [75, 24] width 15 height 15
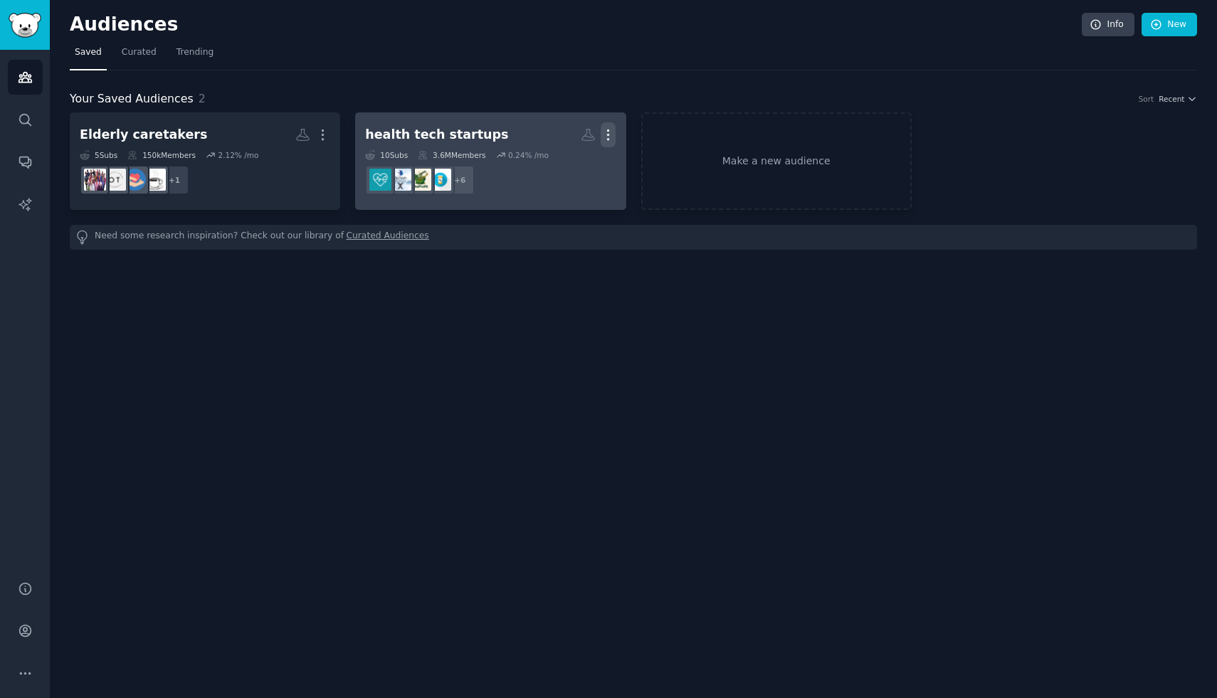
click at [607, 127] on button "More" at bounding box center [608, 134] width 15 height 25
click at [564, 132] on p "View" at bounding box center [564, 139] width 23 height 15
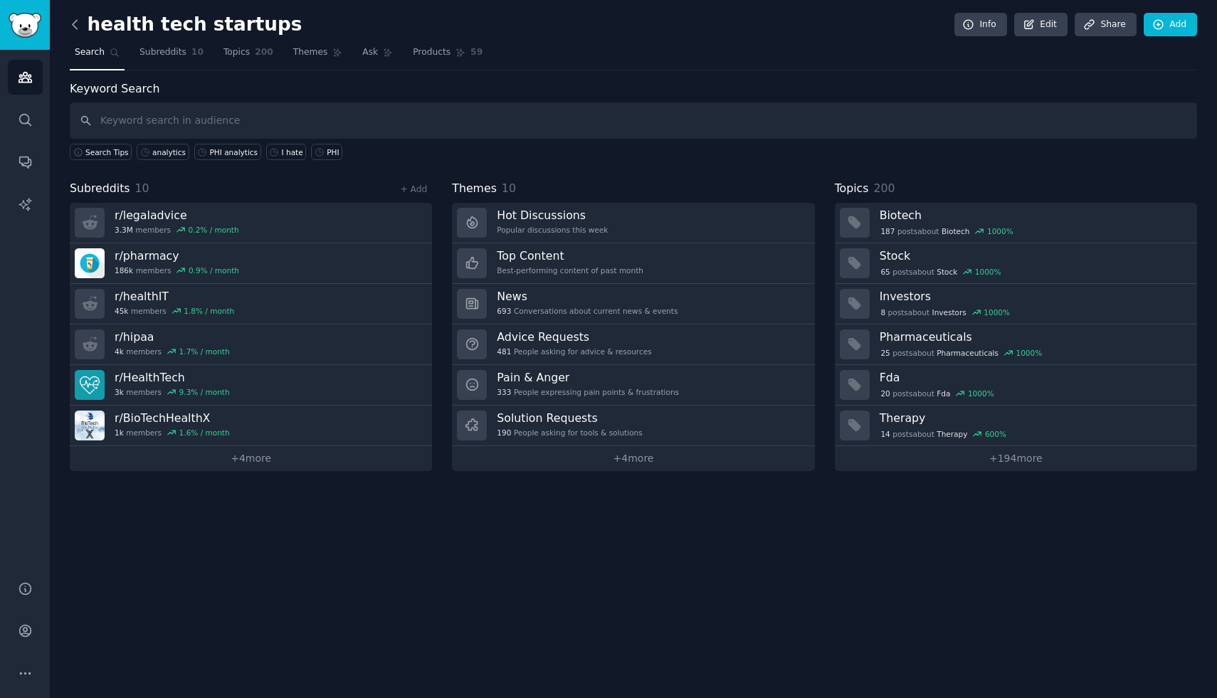
click at [78, 22] on icon at bounding box center [75, 24] width 15 height 15
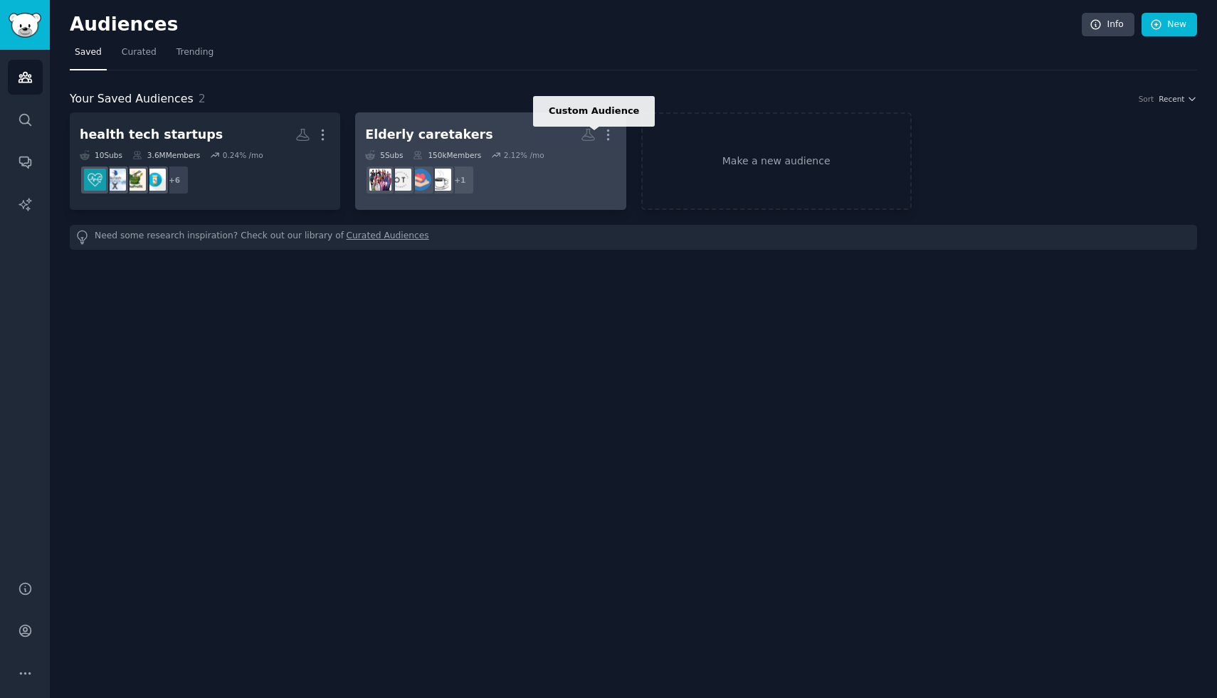
click at [587, 138] on icon at bounding box center [588, 134] width 15 height 15
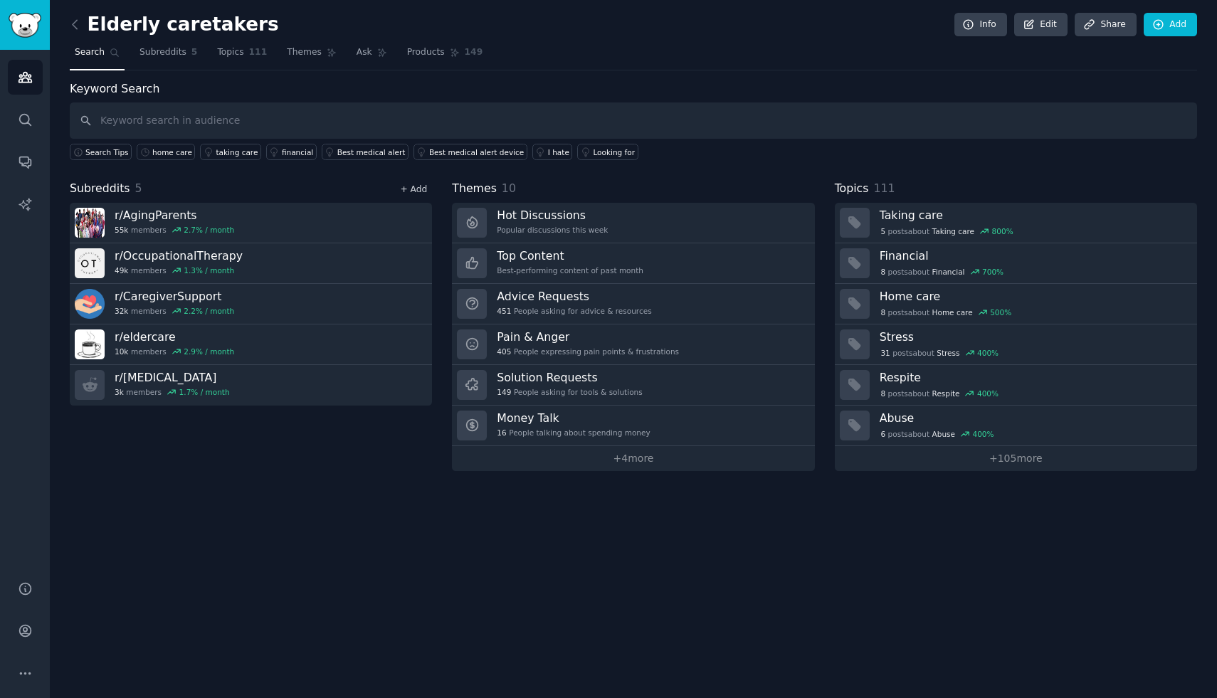
click at [416, 186] on link "+ Add" at bounding box center [413, 189] width 27 height 10
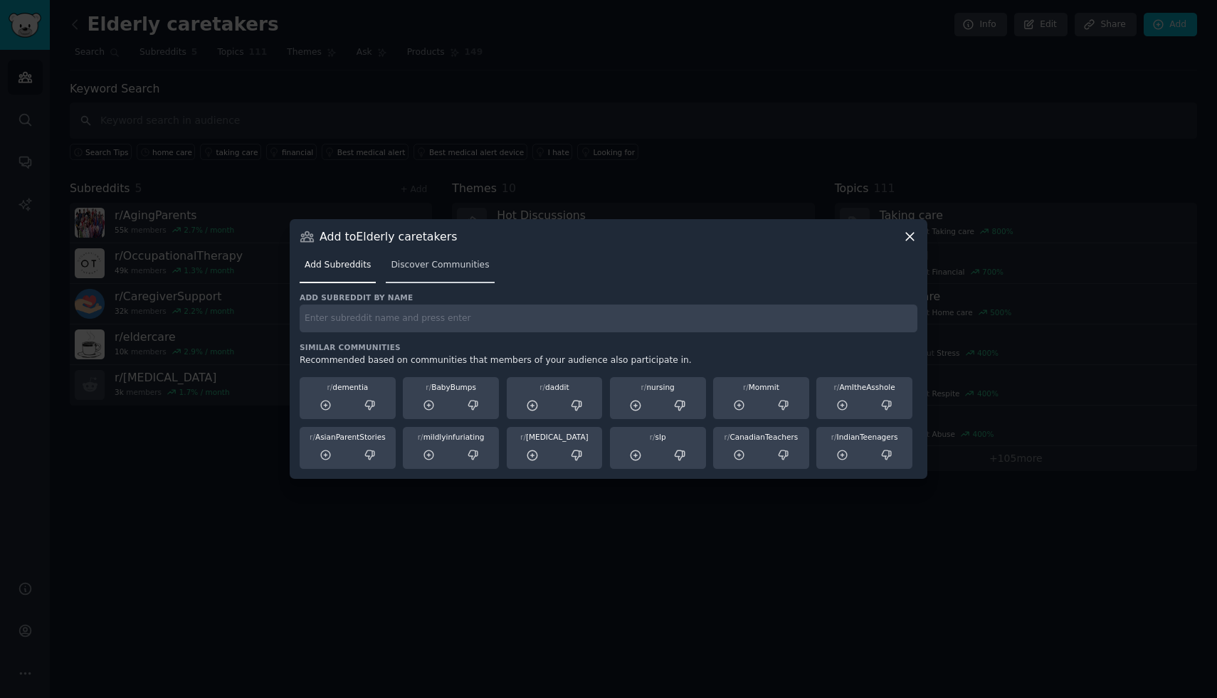
click at [444, 270] on span "Discover Communities" at bounding box center [440, 265] width 98 height 13
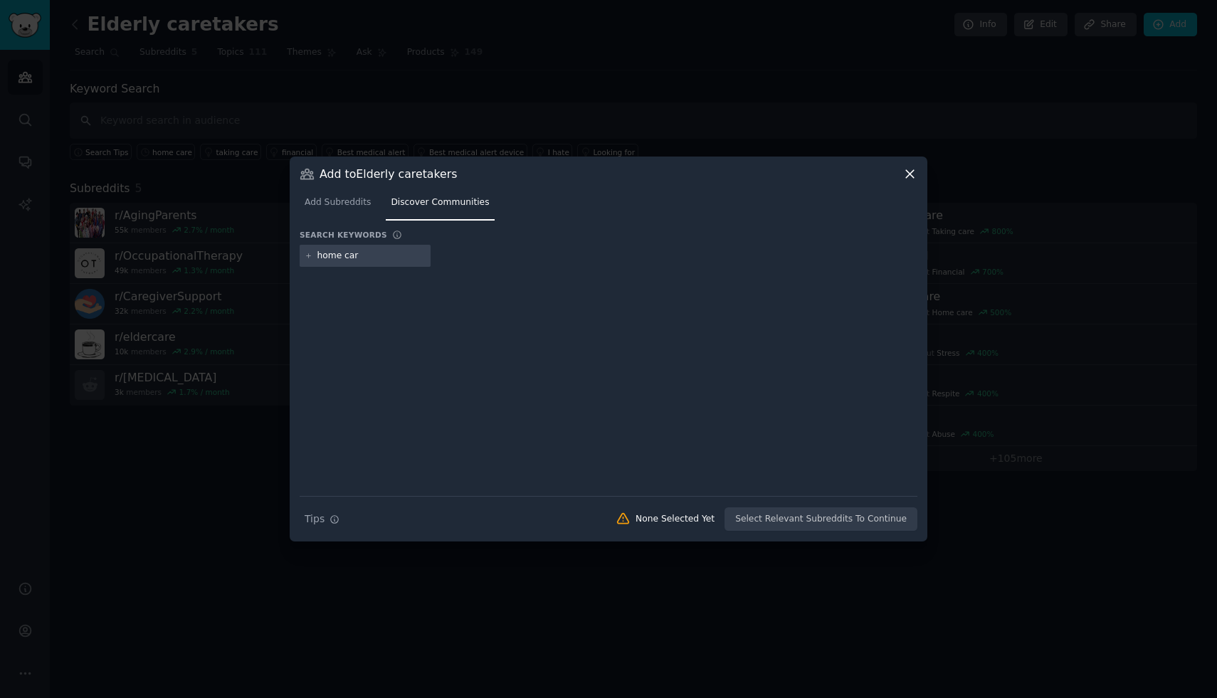
type input "home care"
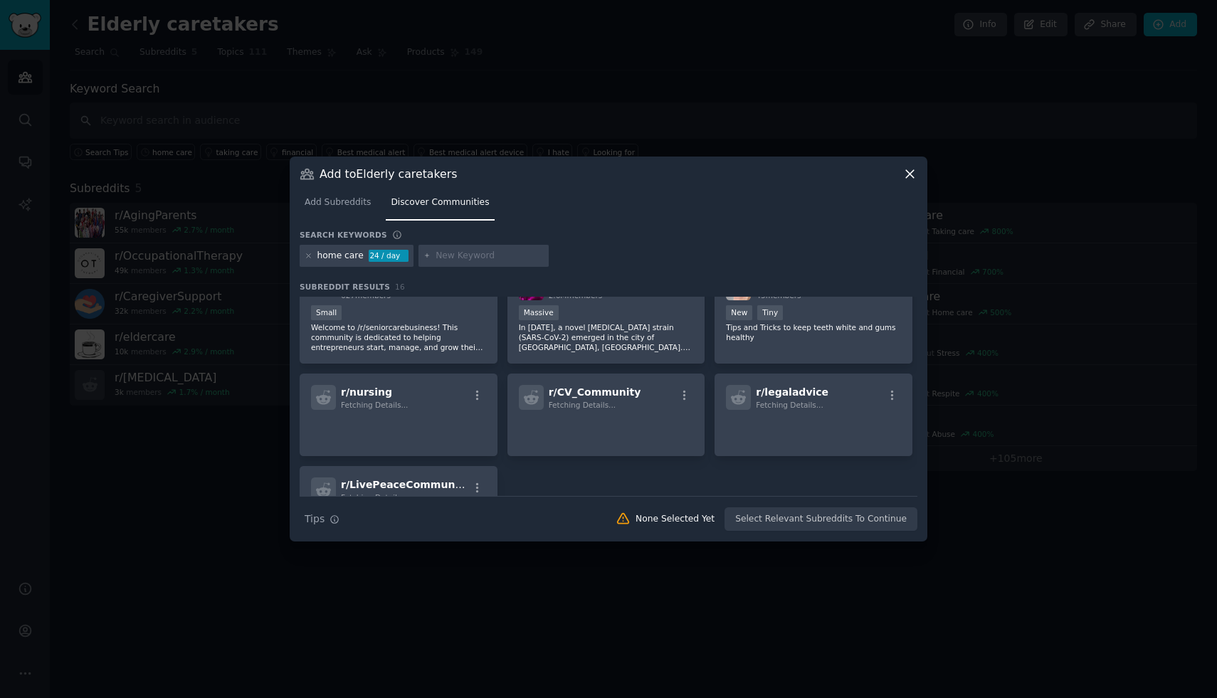
scroll to position [438, 0]
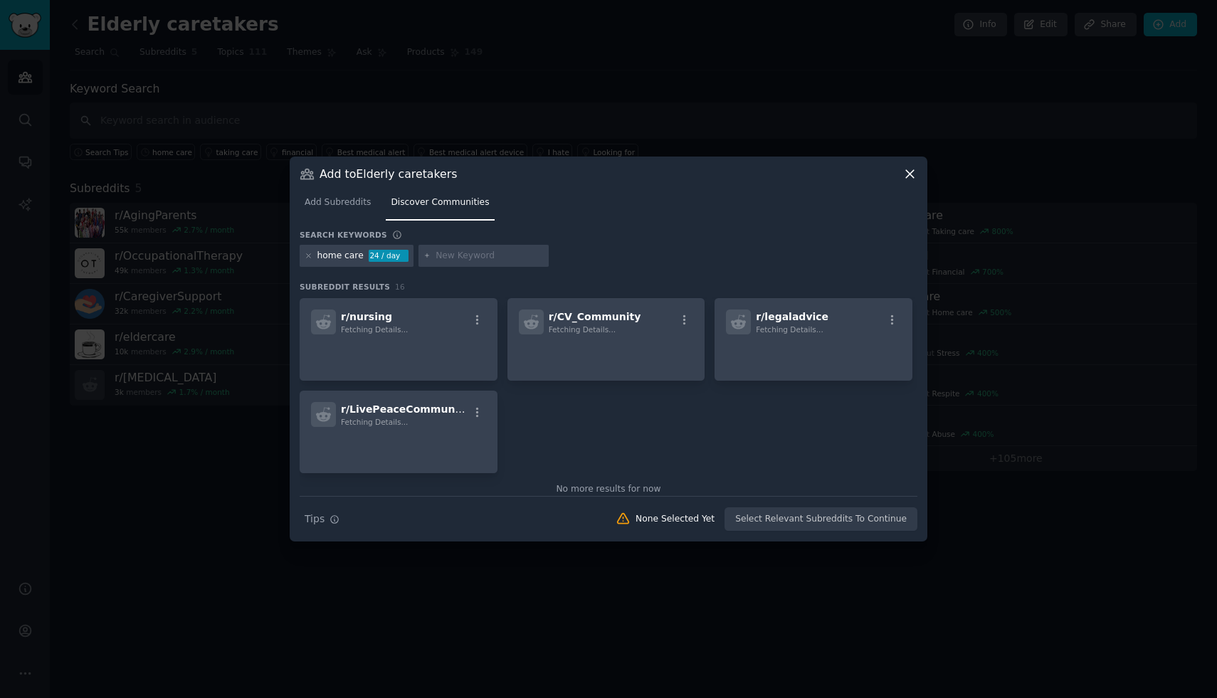
click at [352, 255] on div "home care" at bounding box center [340, 256] width 46 height 13
copy div "home care"
click at [307, 253] on icon at bounding box center [309, 256] width 8 height 8
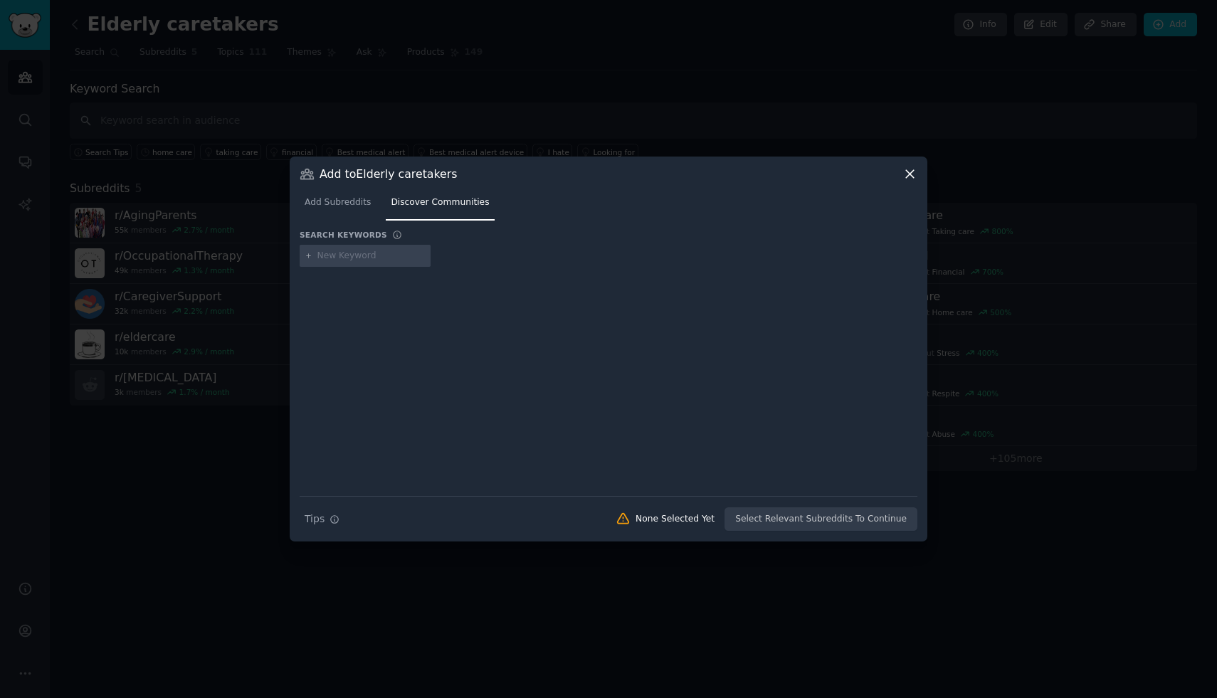
click at [357, 253] on input "text" at bounding box center [371, 256] width 108 height 13
paste input "home care"
type input "home care"
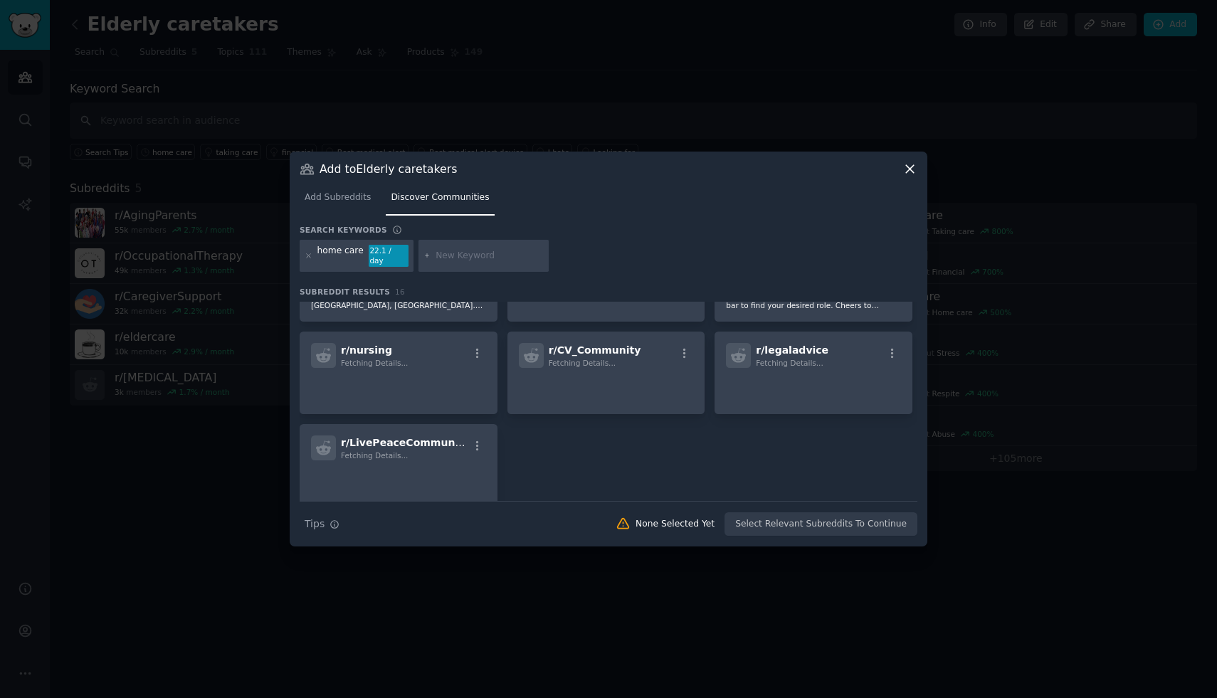
scroll to position [399, 0]
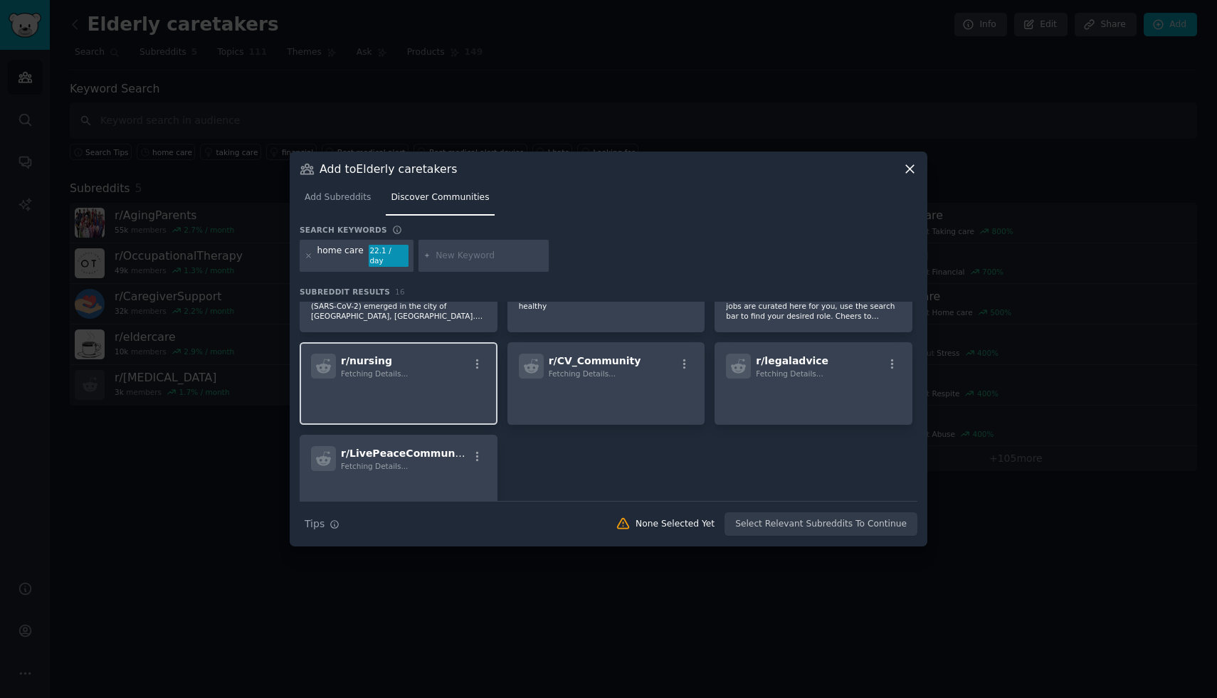
click at [399, 359] on h2 "r/ nursing Fetching Details..." at bounding box center [374, 366] width 67 height 25
click at [475, 354] on div "r/ nursing Fetching Details..." at bounding box center [398, 366] width 175 height 25
click at [471, 358] on icon "button" at bounding box center [477, 364] width 13 height 13
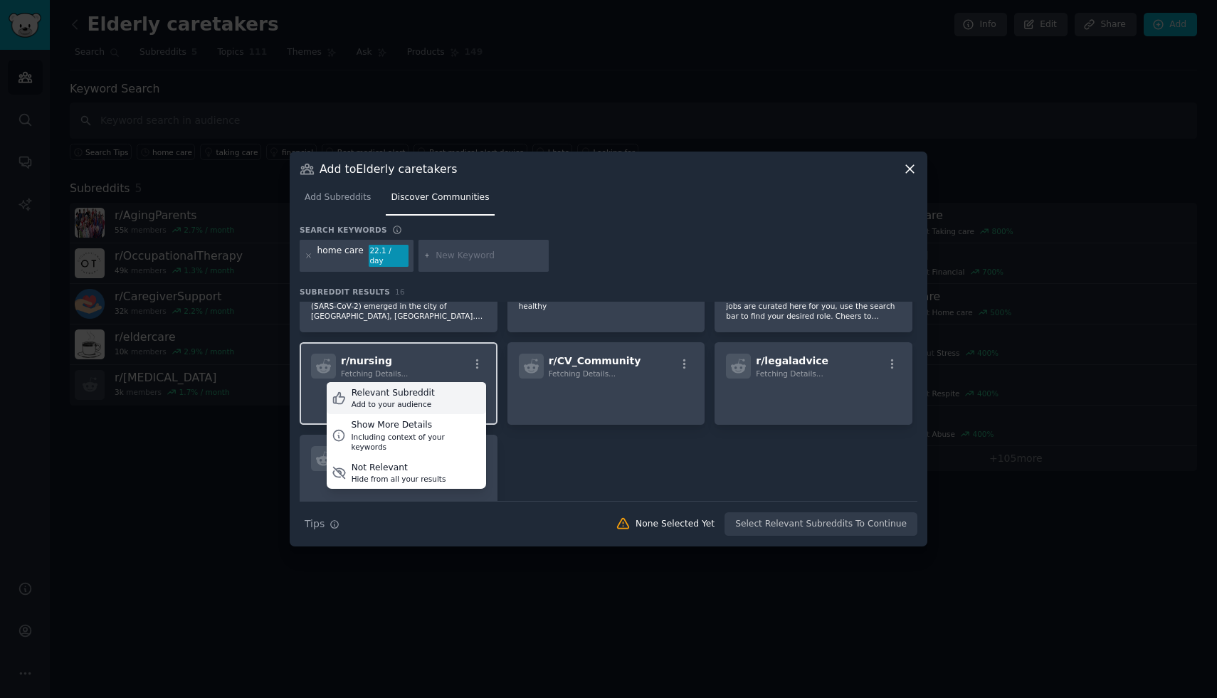
click at [435, 383] on div "Relevant Subreddit Add to your audience" at bounding box center [406, 398] width 159 height 33
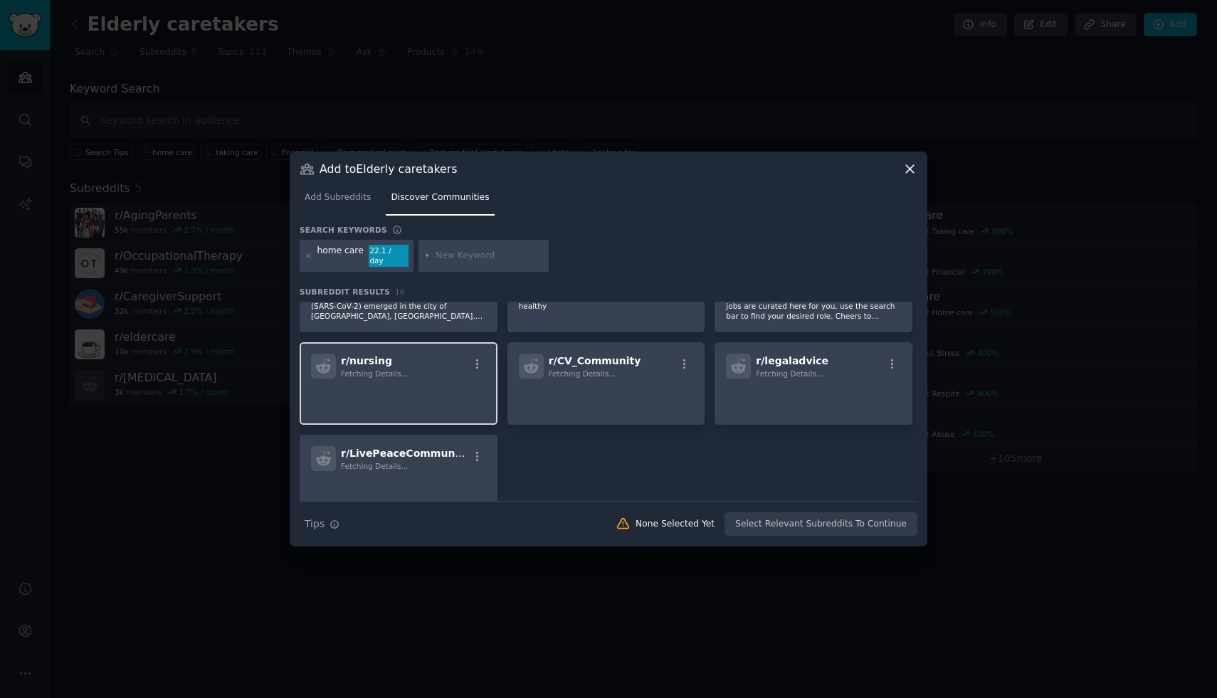
click at [752, 446] on div "r/ homeoffice 89k members Large No Description... r/ lawncare 891k members Huge…" at bounding box center [609, 209] width 618 height 615
click at [999, 586] on div at bounding box center [608, 349] width 1217 height 698
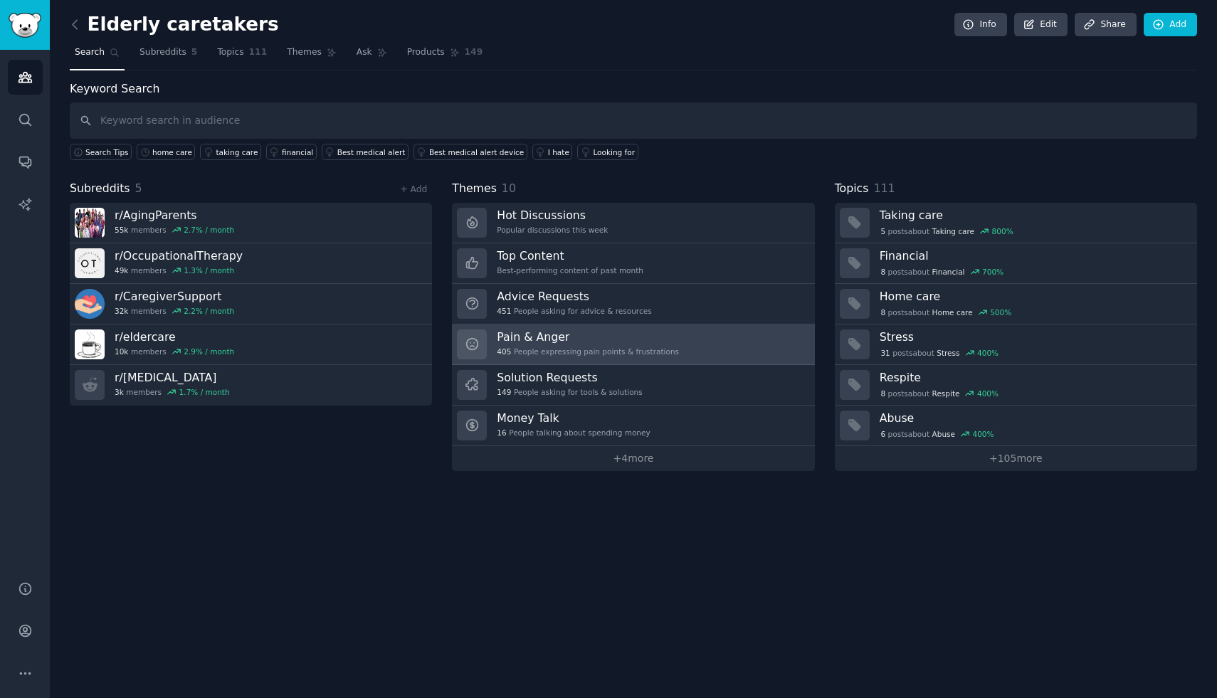
click at [700, 337] on link "Pain & Anger 405 People expressing pain points & frustrations" at bounding box center [633, 345] width 362 height 41
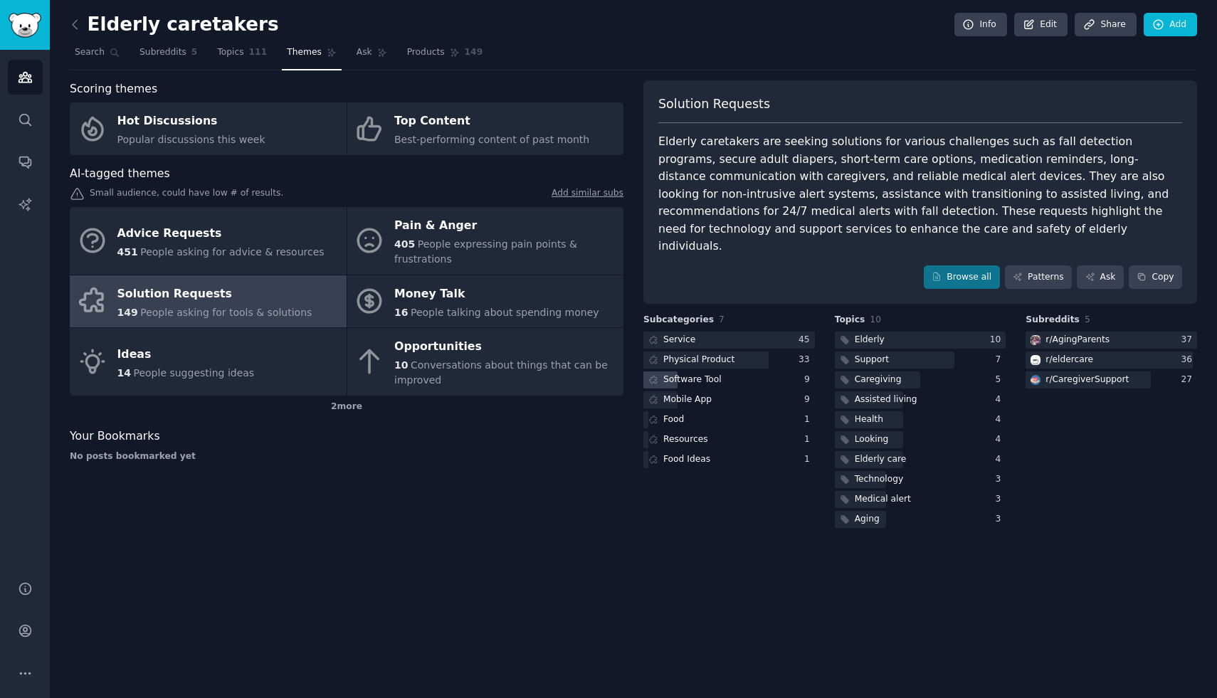
click at [666, 374] on div "Software Tool" at bounding box center [692, 380] width 58 height 13
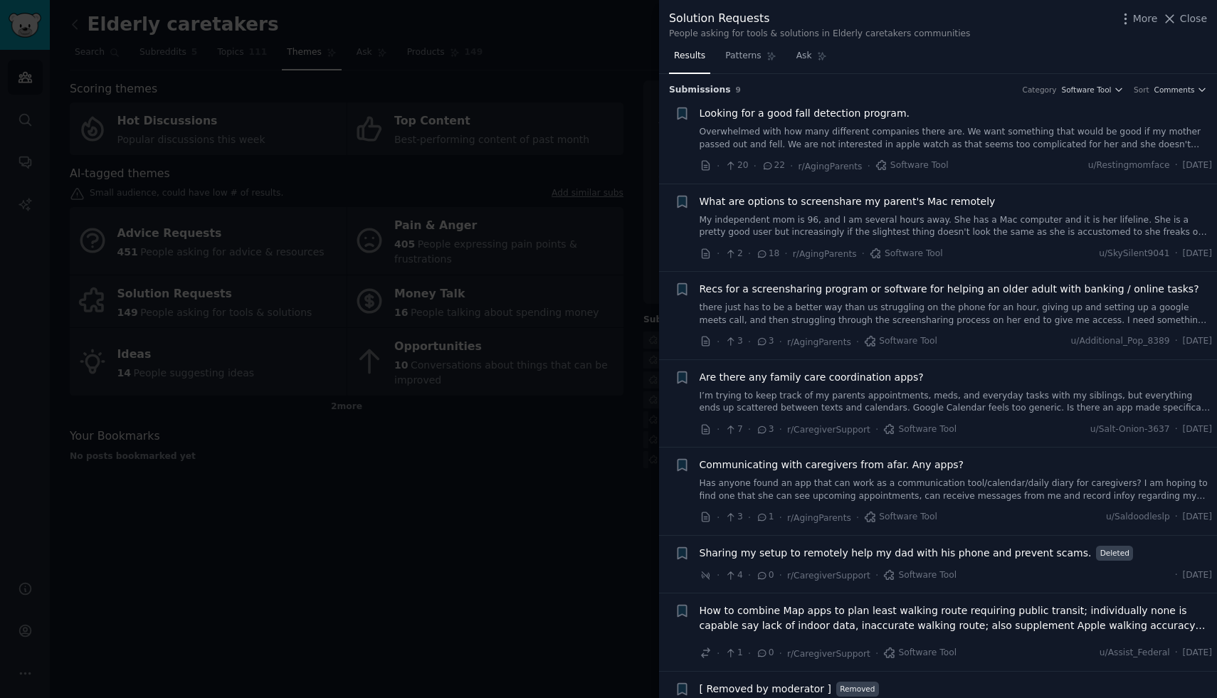
scroll to position [20, 0]
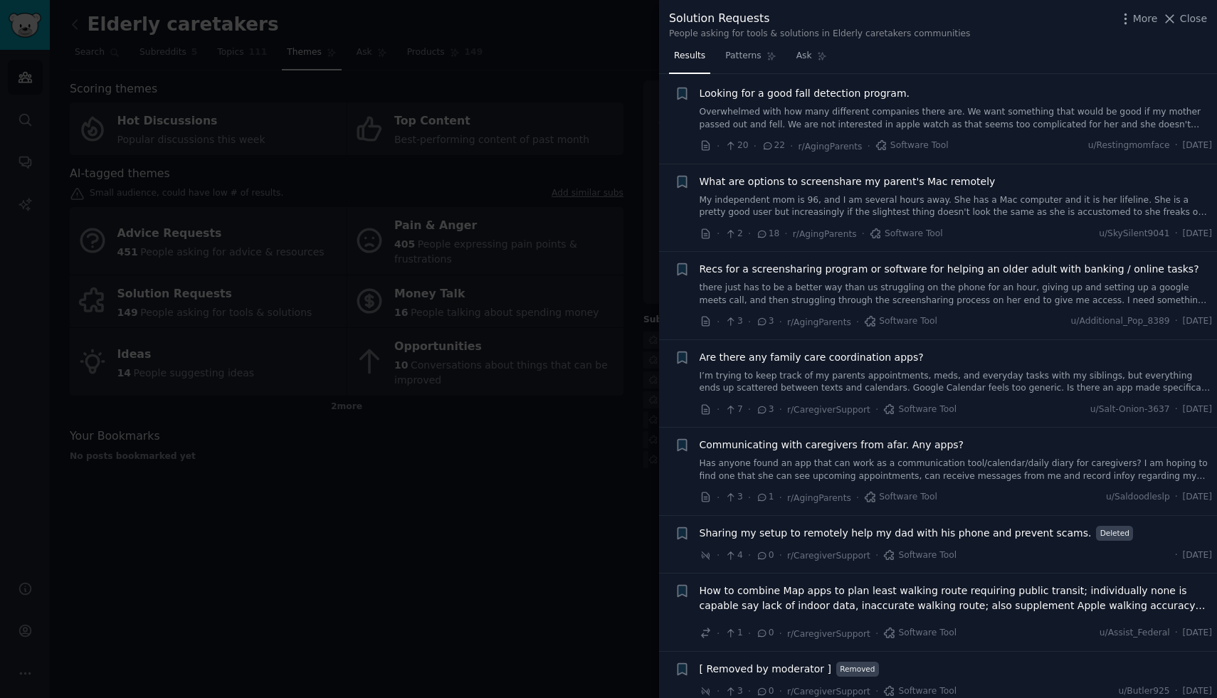
click at [939, 385] on link "I’m trying to keep track of my parents appointments, meds, and everyday tasks w…" at bounding box center [956, 382] width 513 height 25
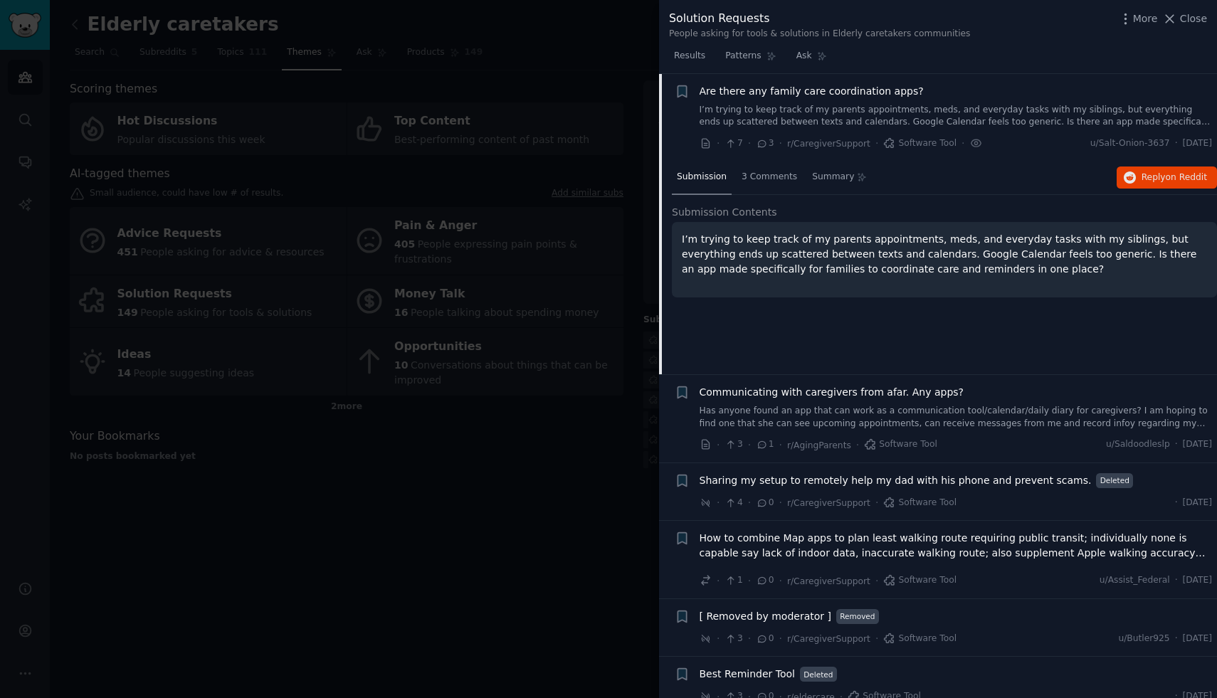
scroll to position [253, 0]
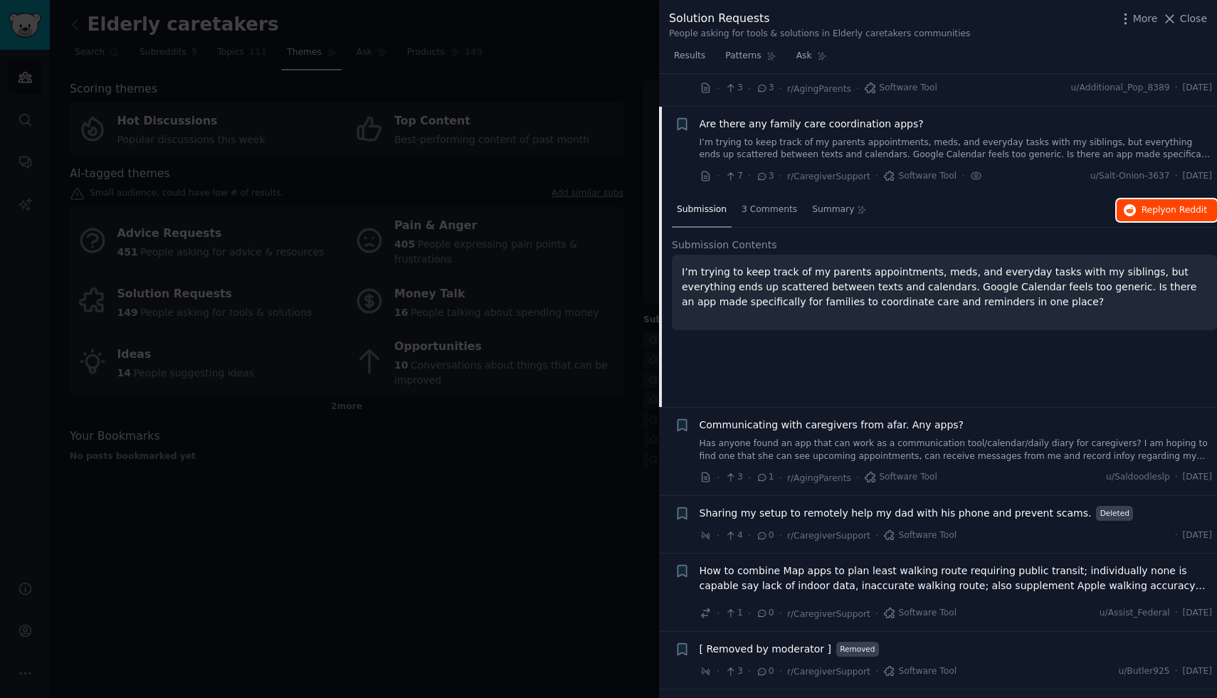
click at [1135, 207] on button "Reply on Reddit" at bounding box center [1167, 210] width 100 height 23
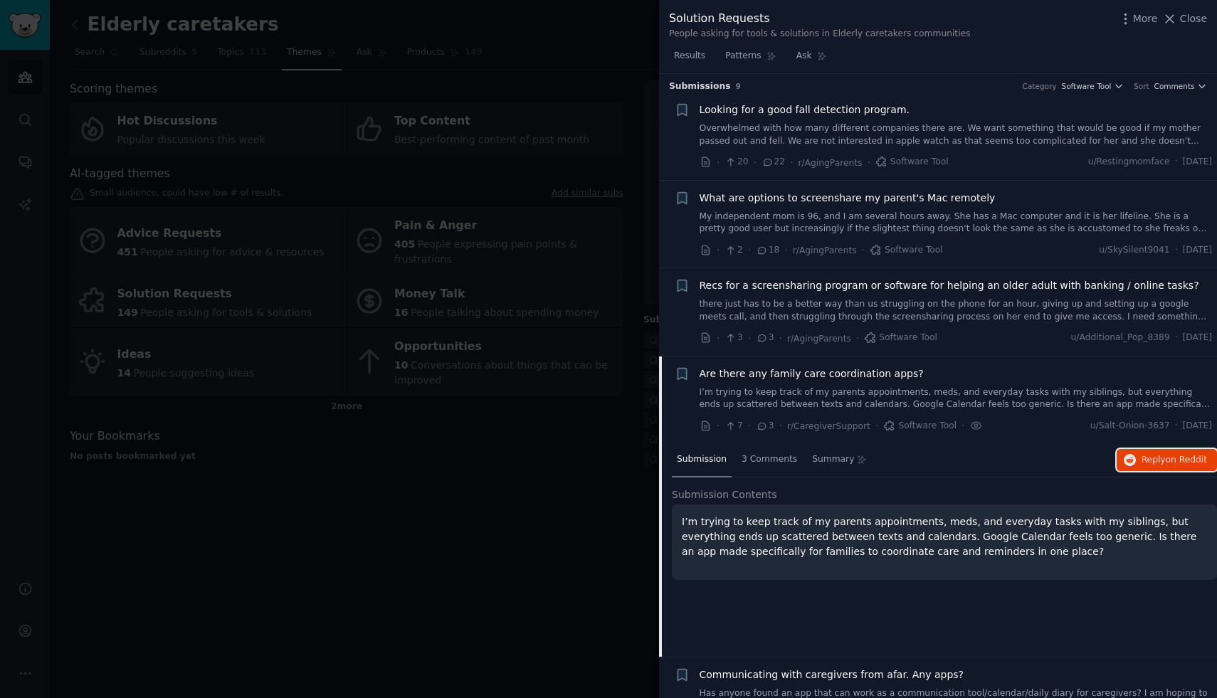
scroll to position [0, 0]
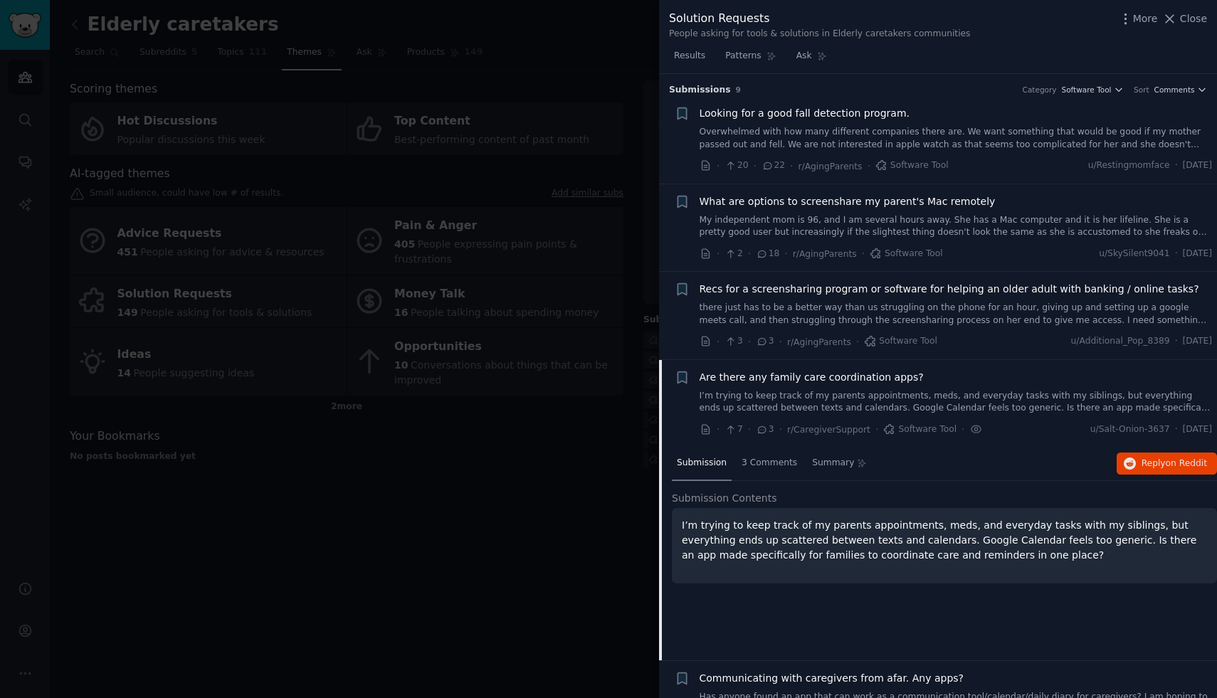
click at [848, 135] on link "Overwhelmed with how many different companies there are. We want something that…" at bounding box center [956, 138] width 513 height 25
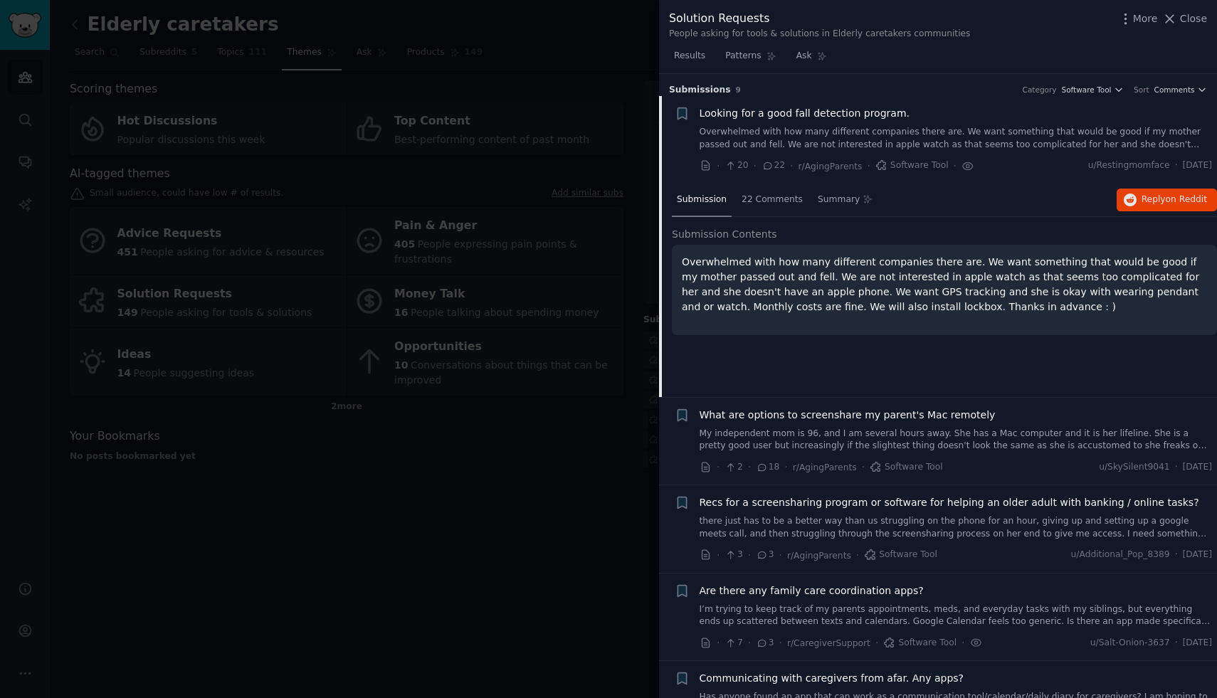
scroll to position [22, 0]
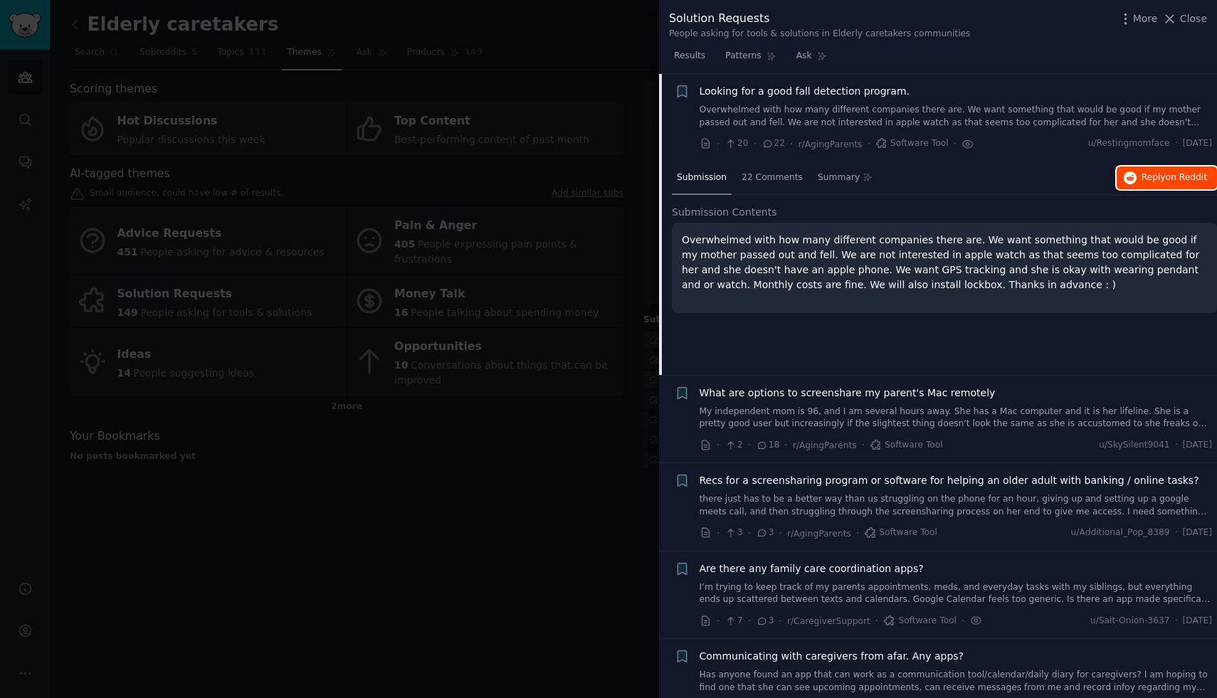
click at [1125, 174] on icon "button" at bounding box center [1130, 178] width 13 height 13
click at [618, 460] on div at bounding box center [608, 349] width 1217 height 698
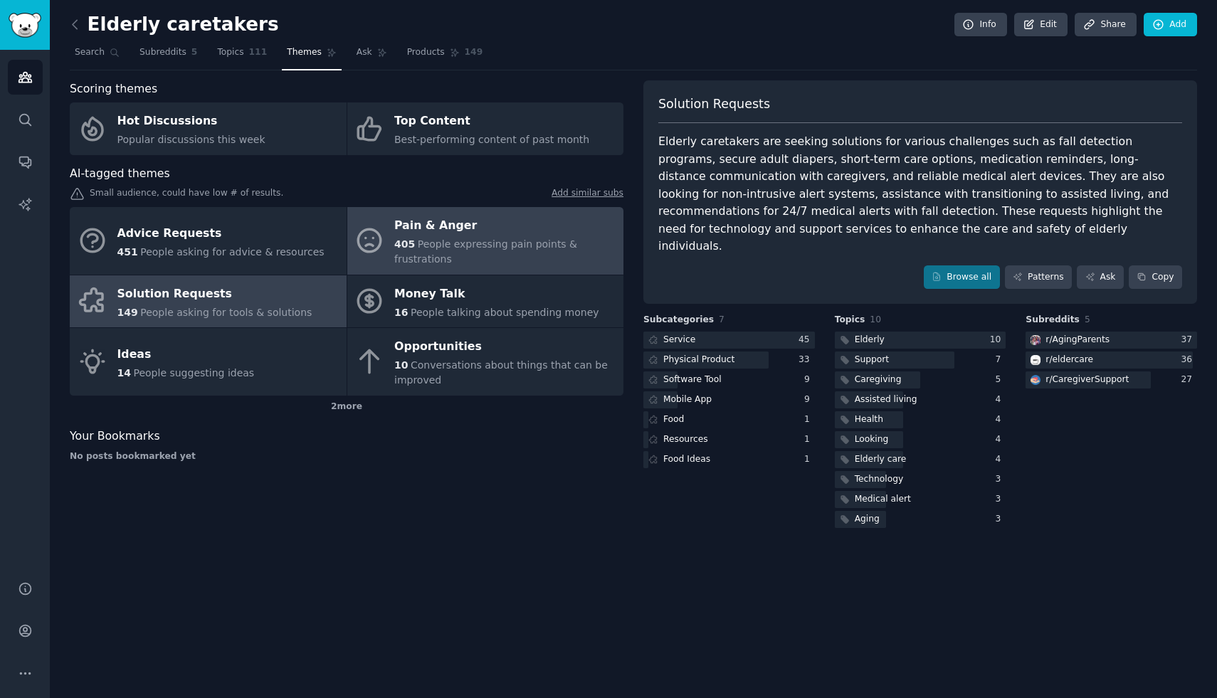
click at [500, 245] on span "People expressing pain points & frustrations" at bounding box center [485, 251] width 183 height 26
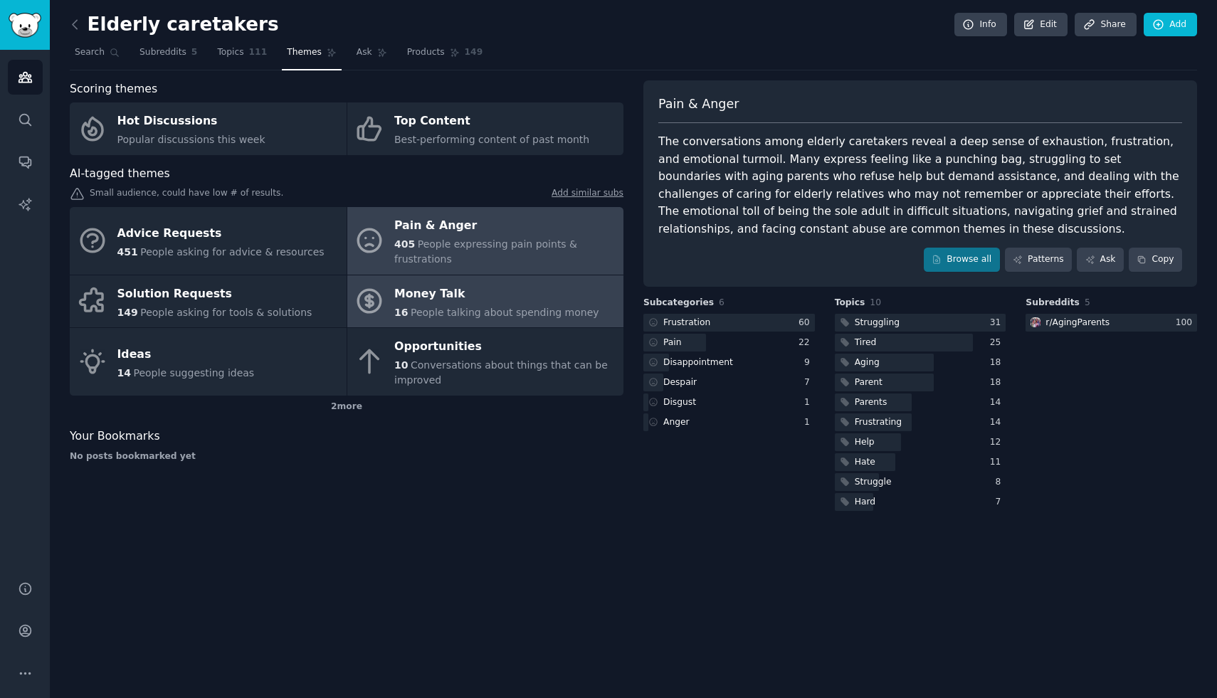
click at [580, 317] on span "People talking about spending money" at bounding box center [505, 312] width 189 height 11
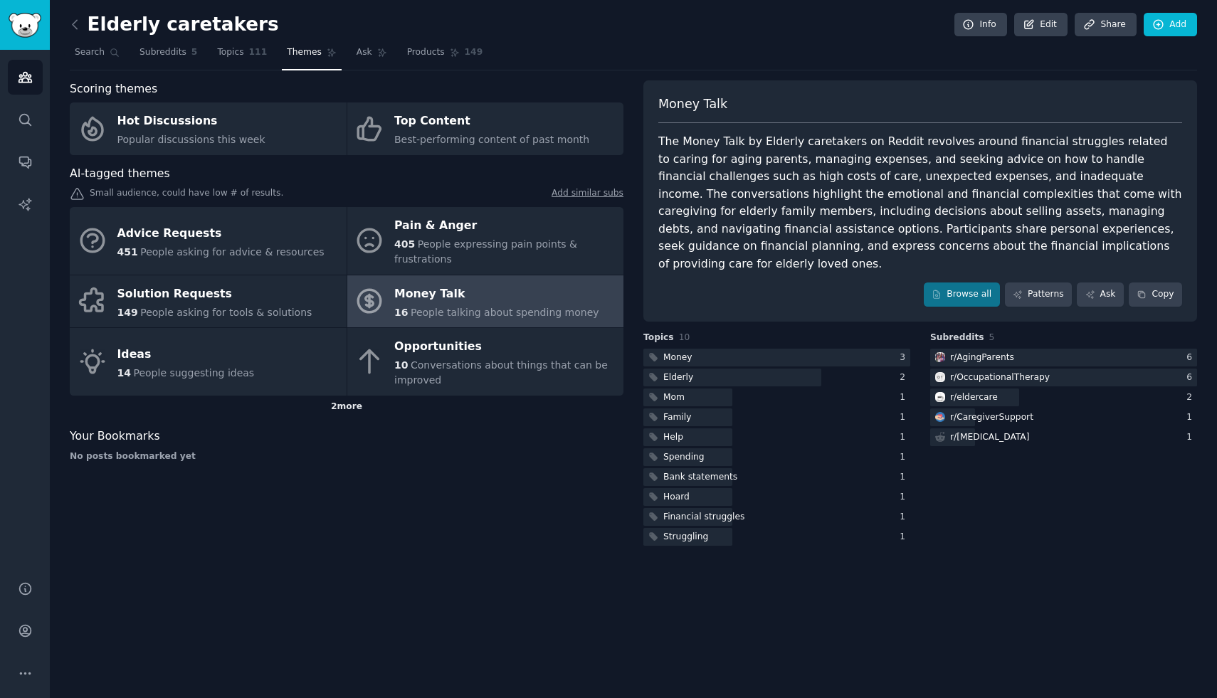
click at [366, 406] on div "2 more" at bounding box center [347, 407] width 554 height 23
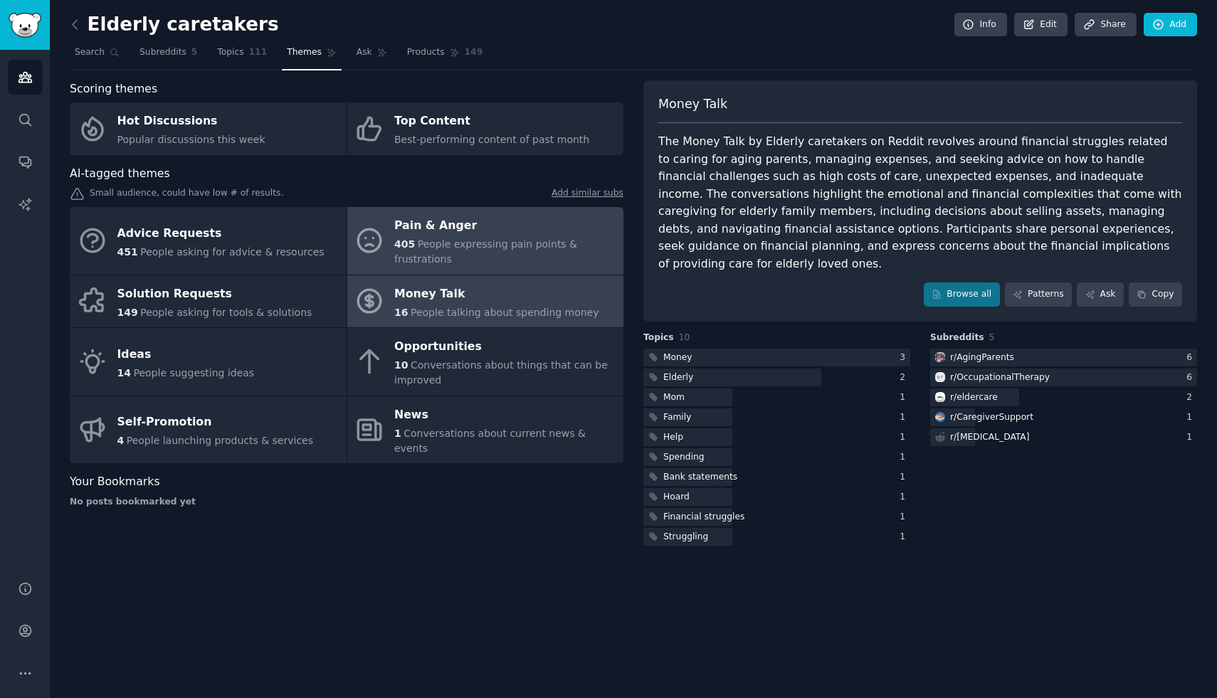
click at [475, 258] on div "405 People expressing pain points & frustrations" at bounding box center [505, 252] width 222 height 30
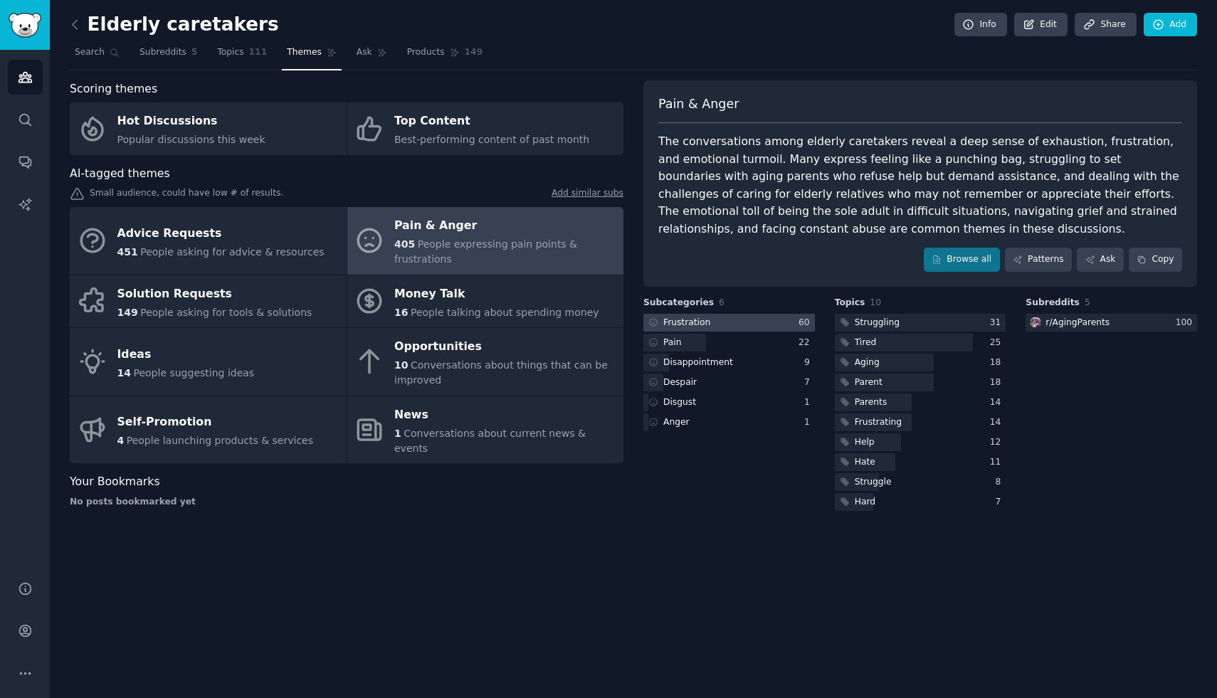
click at [714, 320] on div at bounding box center [729, 323] width 172 height 18
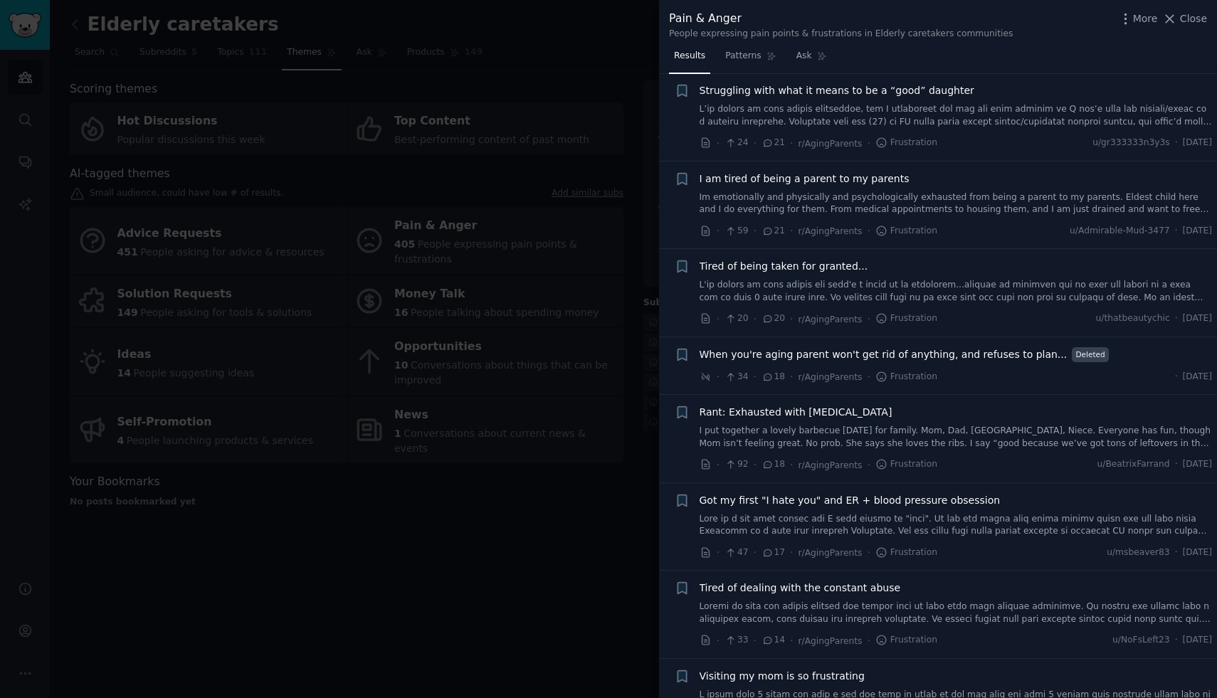
scroll to position [2080, 0]
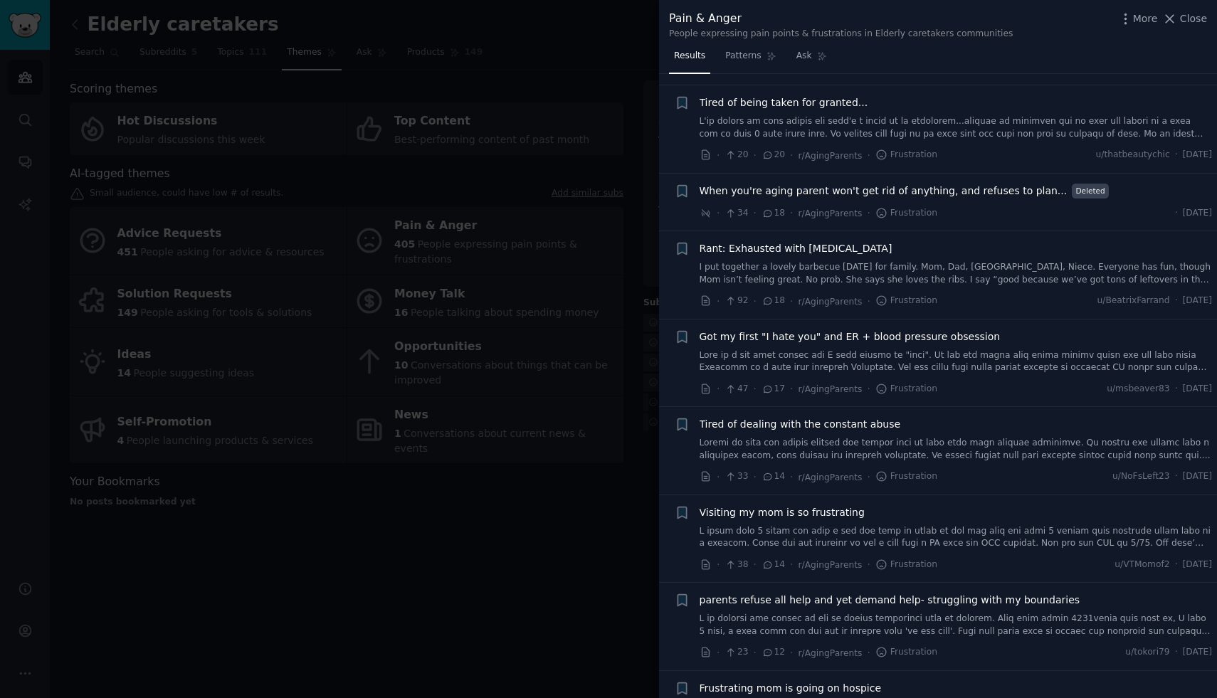
click at [671, 512] on li "Bookmark this conversation + Visiting my mom is so frustrating · 38 · 14 · r/Ag…" at bounding box center [938, 539] width 558 height 88
click at [1184, 19] on span "Close" at bounding box center [1193, 18] width 27 height 15
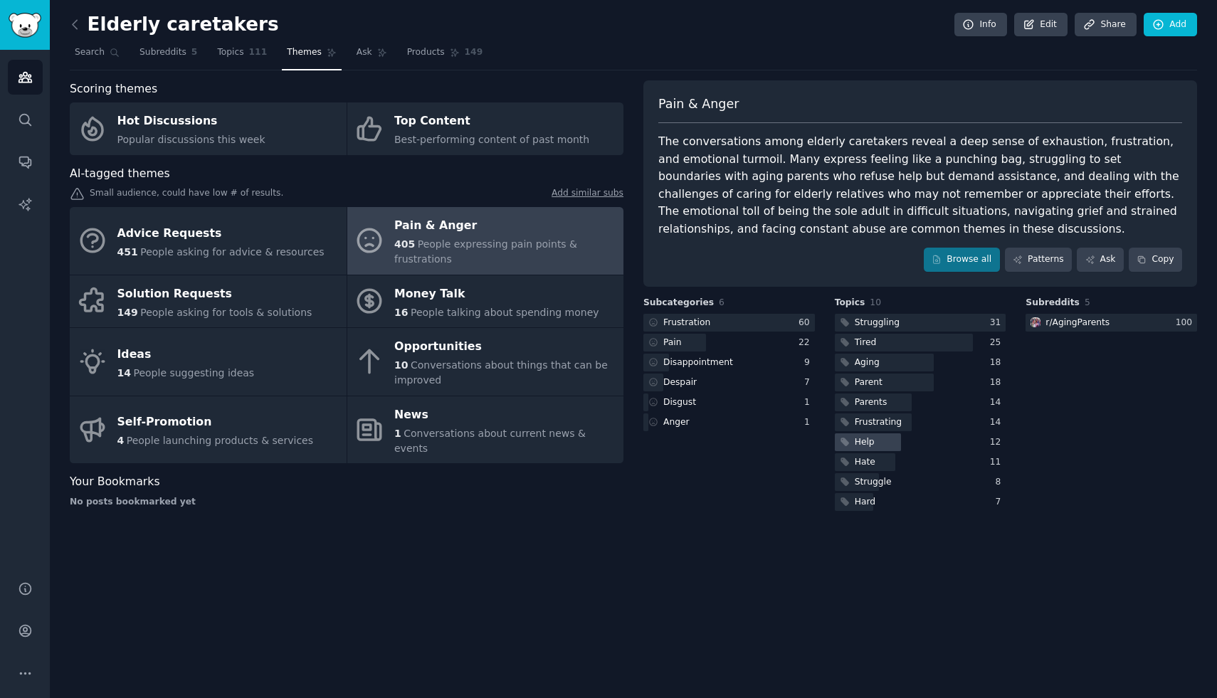
click at [881, 441] on div at bounding box center [868, 442] width 66 height 18
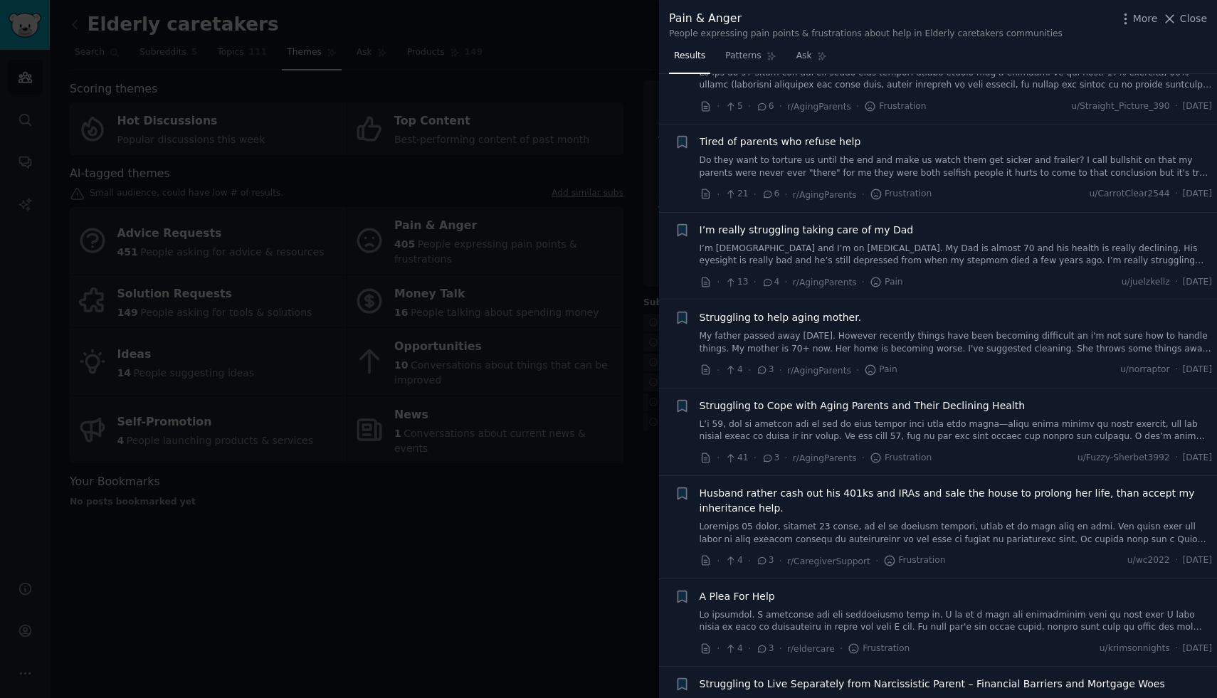
scroll to position [965, 0]
